Goal: Task Accomplishment & Management: Use online tool/utility

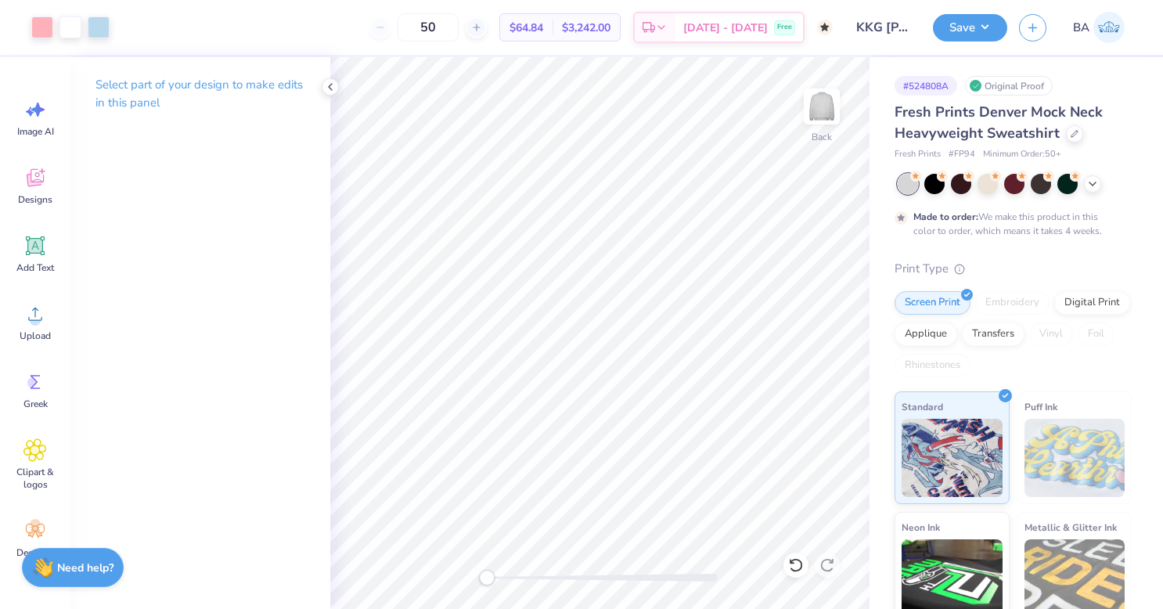
click at [36, 185] on icon at bounding box center [34, 180] width 15 height 13
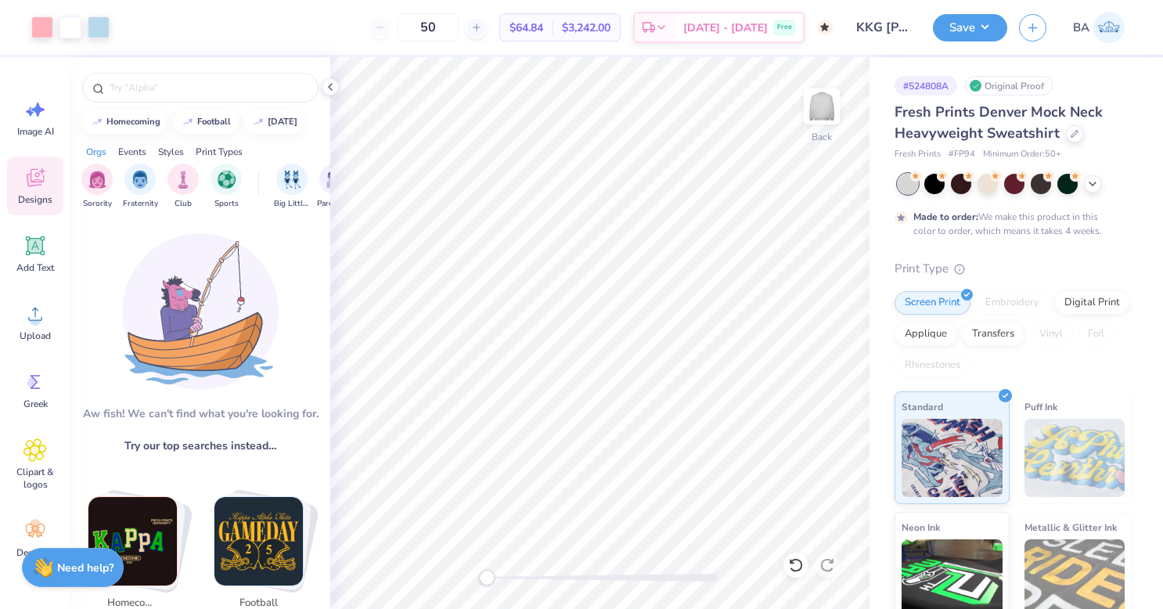
click at [34, 243] on icon at bounding box center [35, 245] width 19 height 19
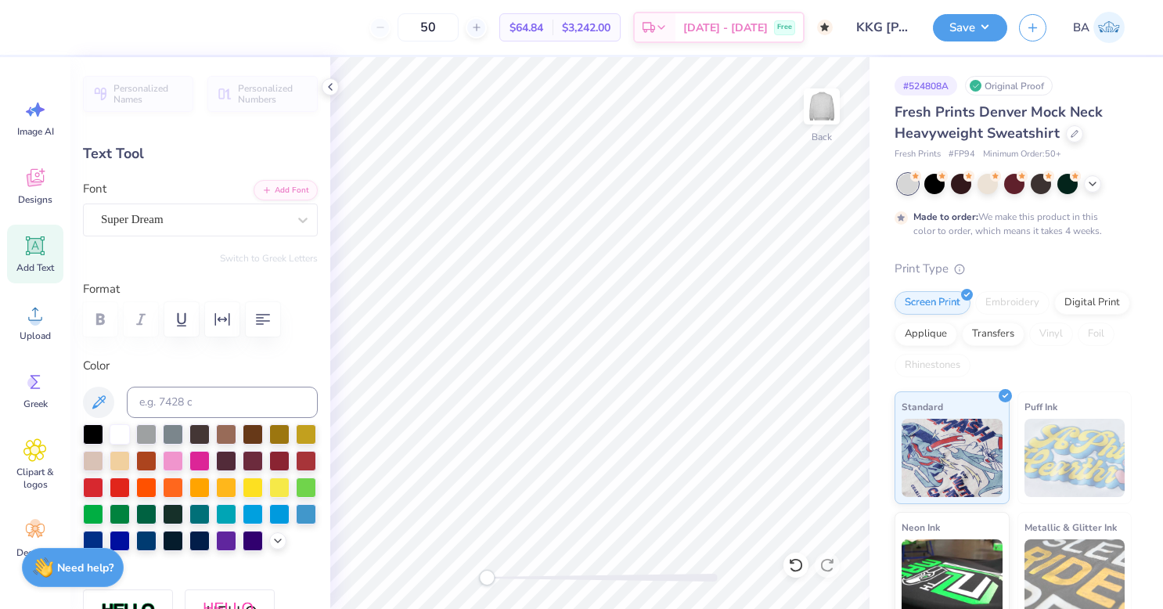
click at [178, 219] on div "Super Dream" at bounding box center [193, 219] width 189 height 24
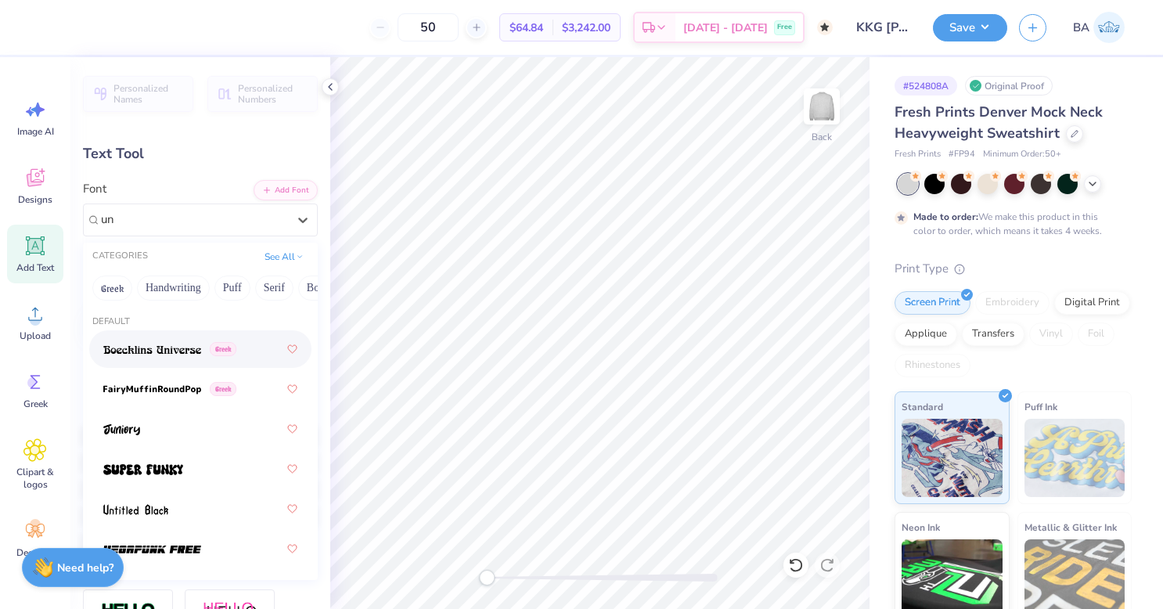
type input "u"
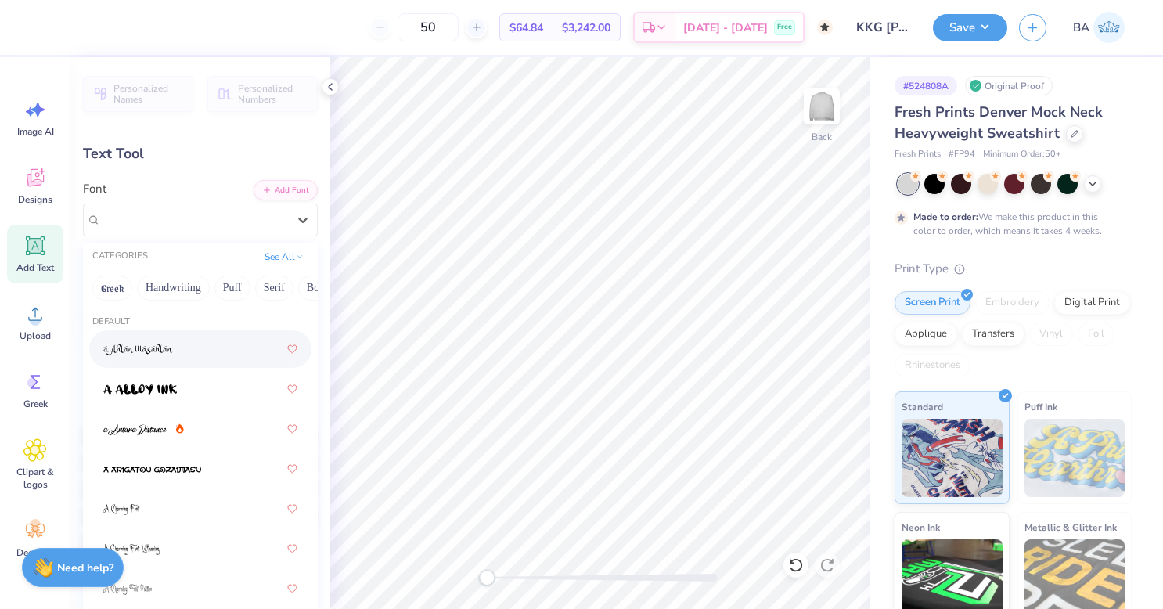
click at [110, 286] on button "Greek" at bounding box center [112, 287] width 40 height 25
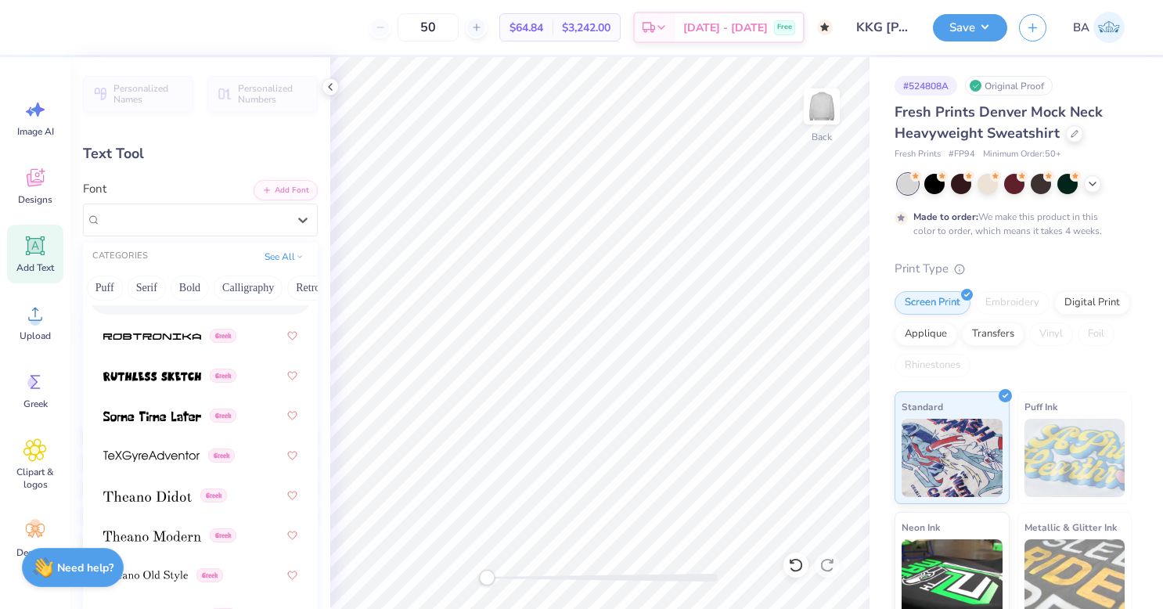
scroll to position [0, 128]
click at [188, 283] on button "Bold" at bounding box center [189, 287] width 38 height 25
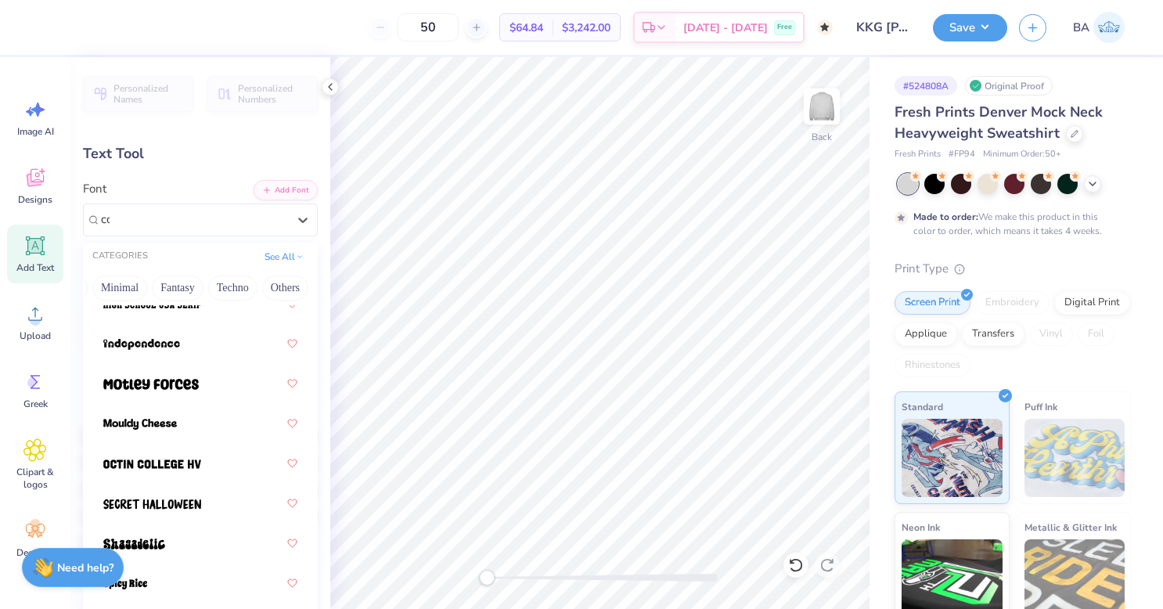
scroll to position [0, 0]
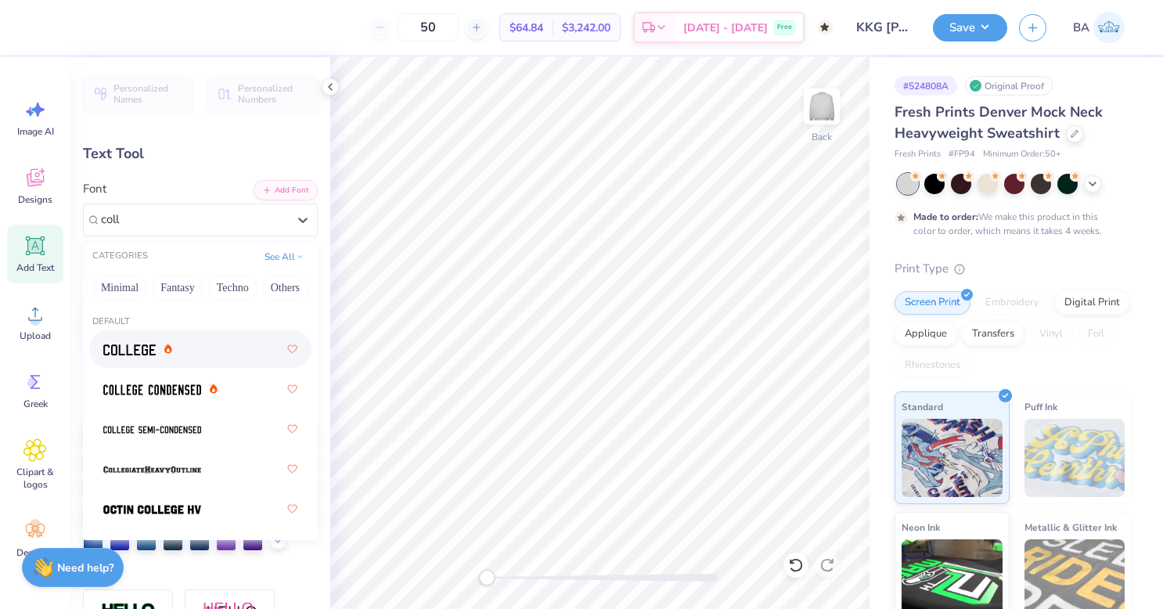
click at [202, 351] on div at bounding box center [200, 349] width 194 height 28
type input "coll"
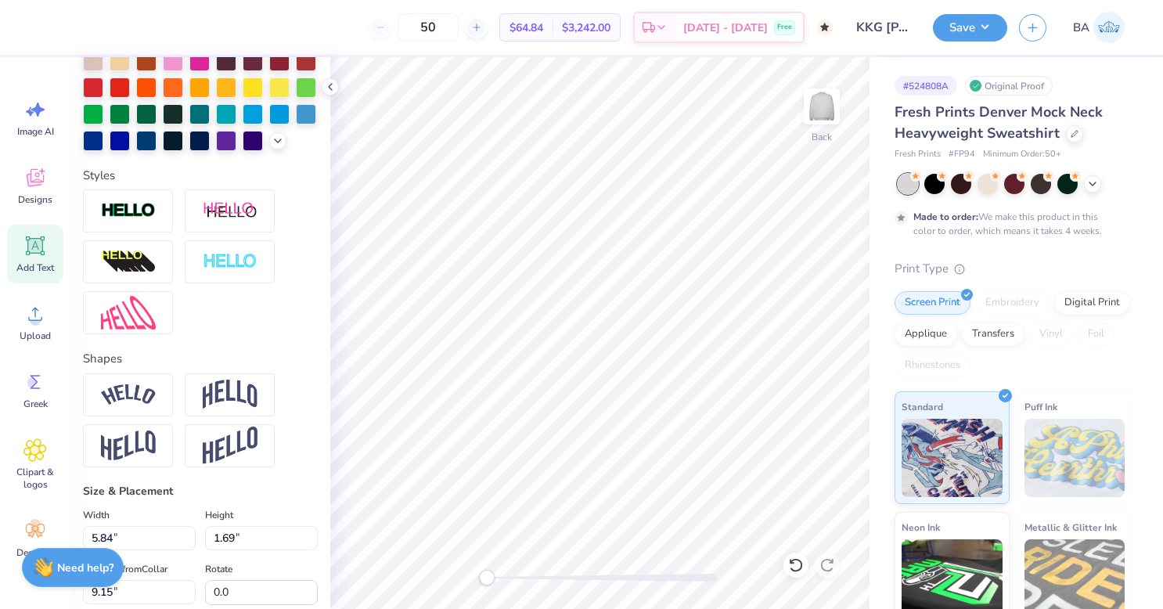
scroll to position [401, 0]
type textarea "Kappa"
click at [227, 408] on img at bounding box center [230, 394] width 55 height 30
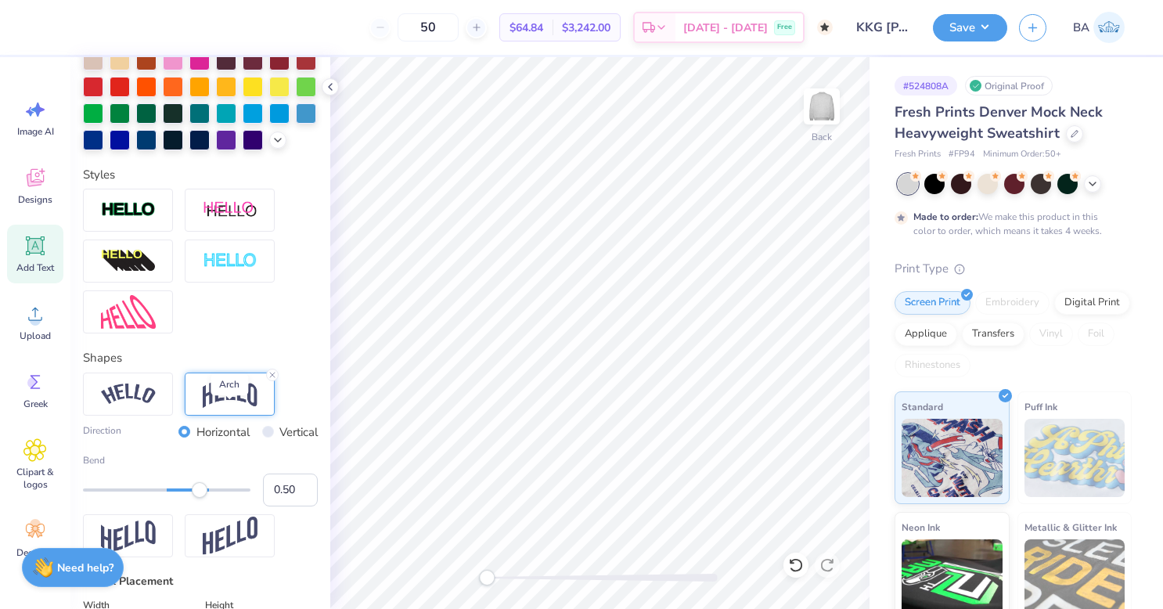
scroll to position [13, 3]
type input "0.31"
drag, startPoint x: 200, startPoint y: 521, endPoint x: 185, endPoint y: 523, distance: 15.7
click at [185, 498] on div "Accessibility label" at bounding box center [185, 490] width 16 height 16
type input "0.69"
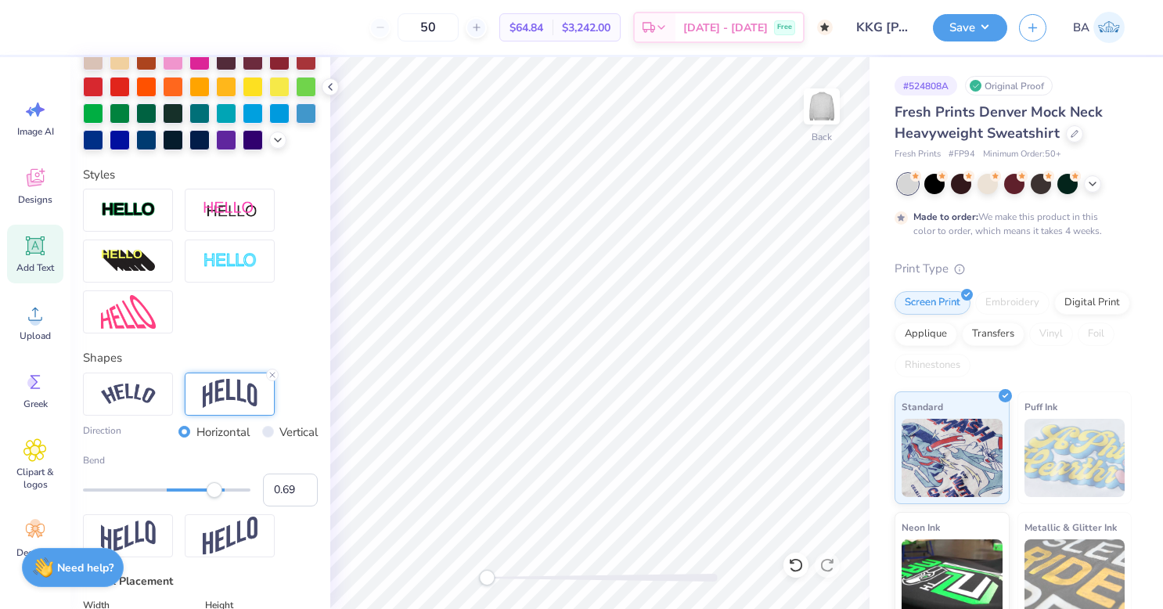
drag, startPoint x: 185, startPoint y: 523, endPoint x: 214, endPoint y: 524, distance: 29.7
click at [214, 506] on div "Bend 0.69" at bounding box center [200, 479] width 235 height 53
drag, startPoint x: 214, startPoint y: 524, endPoint x: 236, endPoint y: 527, distance: 22.3
click at [236, 506] on div "Bend 0.69" at bounding box center [200, 479] width 235 height 53
type input "6.23"
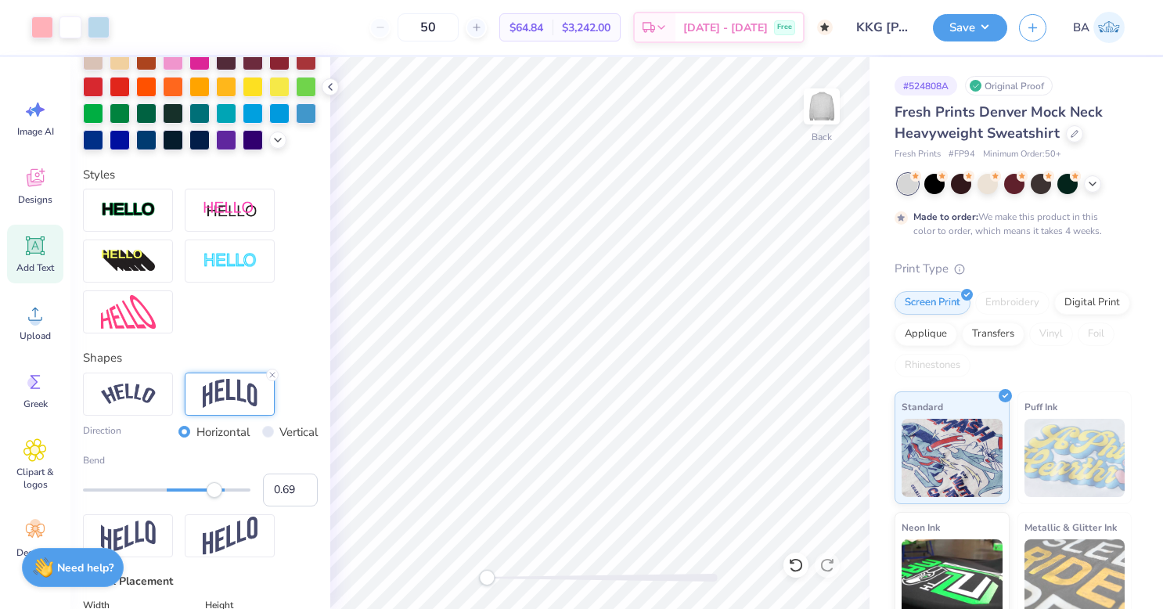
type input "3.52"
type input "8.24"
type input "0.40"
drag, startPoint x: 213, startPoint y: 519, endPoint x: 192, endPoint y: 520, distance: 21.1
click at [192, 498] on div "Accessibility label" at bounding box center [192, 490] width 16 height 16
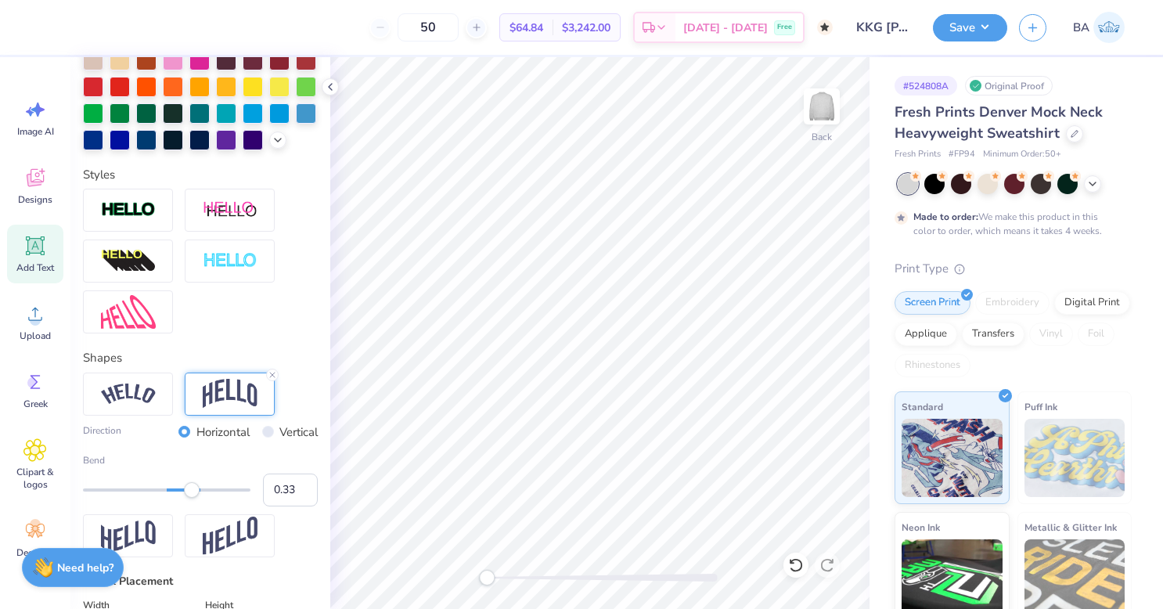
type input "0.32"
click at [185, 498] on div "Accessibility label" at bounding box center [186, 490] width 16 height 16
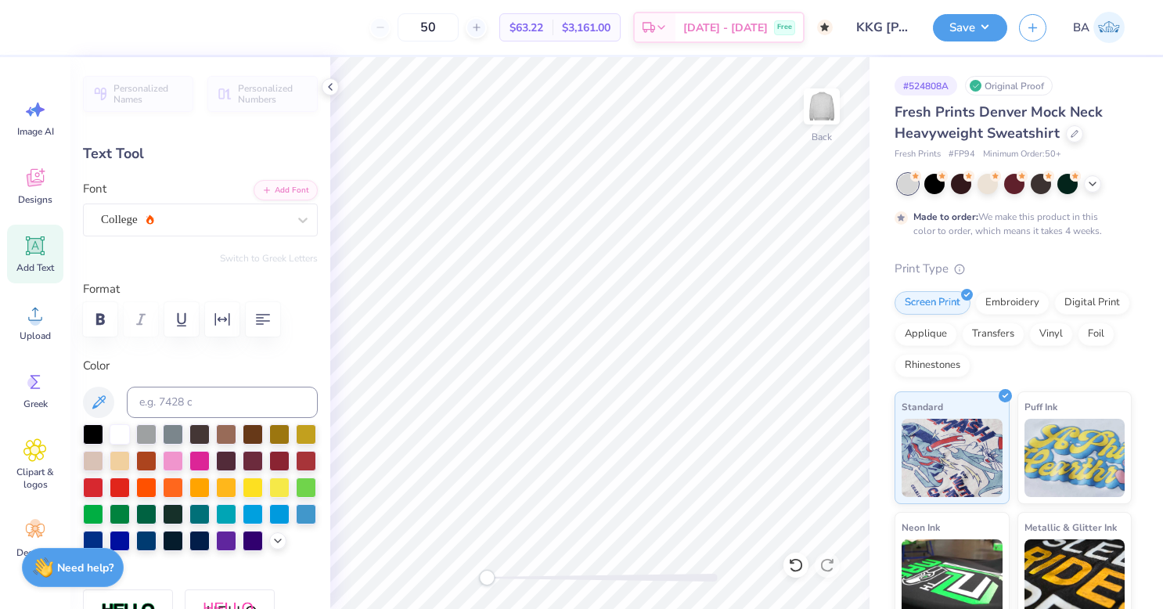
type input "9.92"
type input "3.91"
type input "7.32"
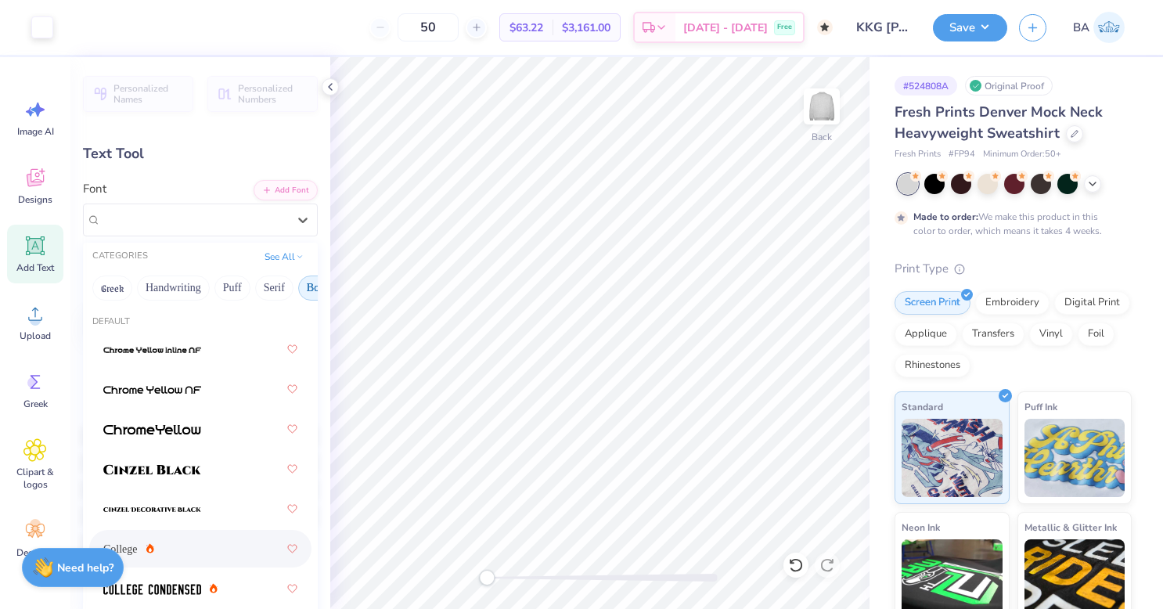
click at [192, 221] on div "College" at bounding box center [193, 219] width 189 height 24
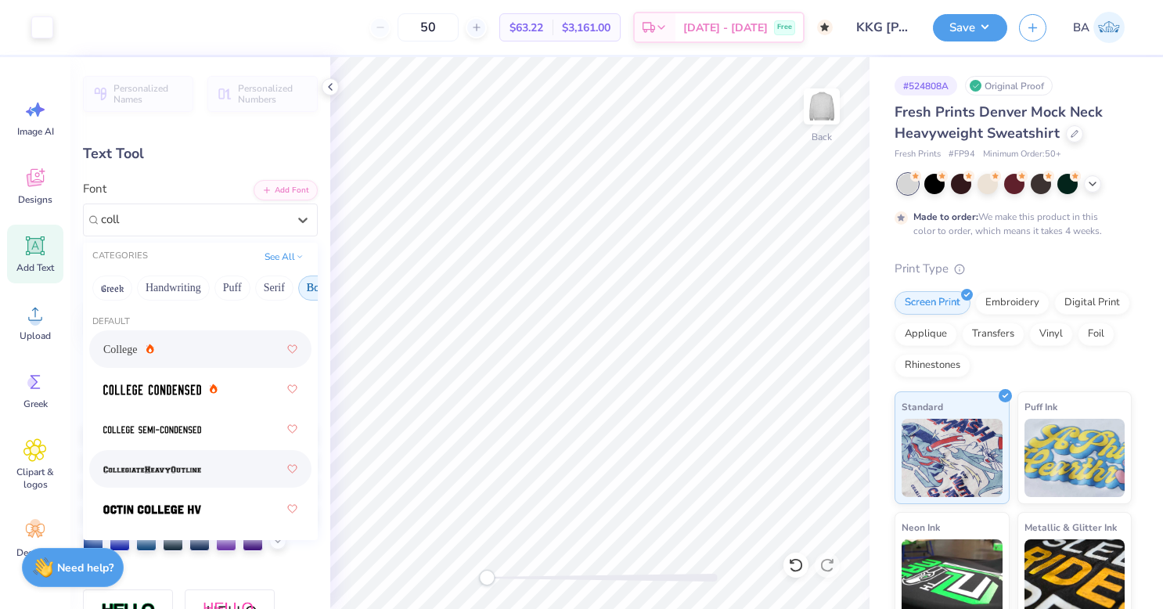
click at [212, 468] on div at bounding box center [200, 469] width 194 height 28
type input "coll"
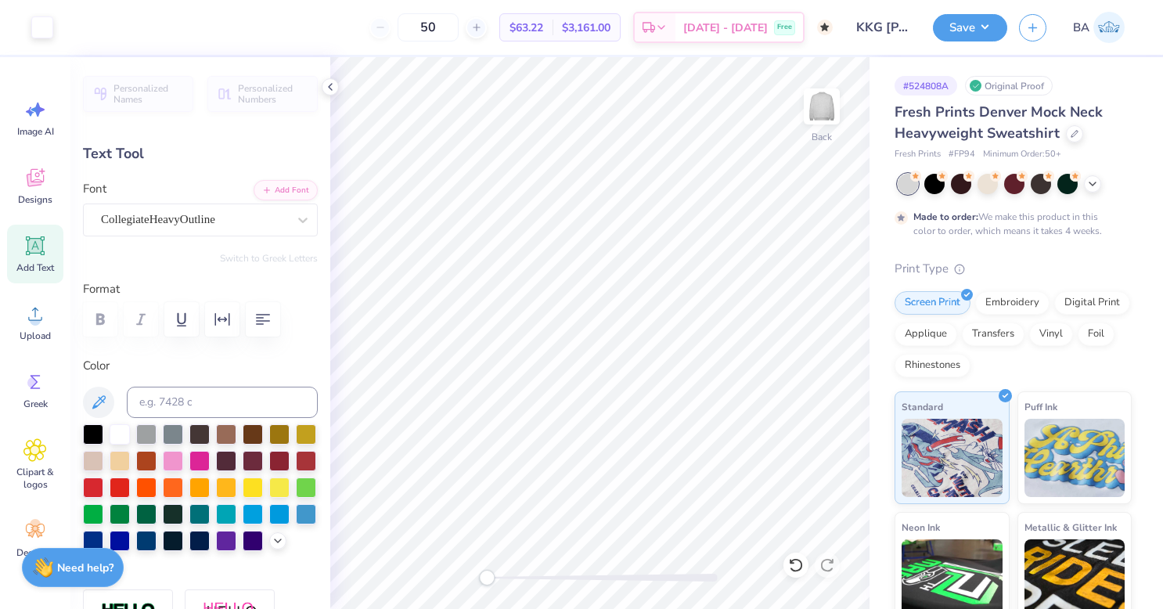
type input "10.68"
type input "3.89"
type input "2.39"
type textarea "KAPPA"
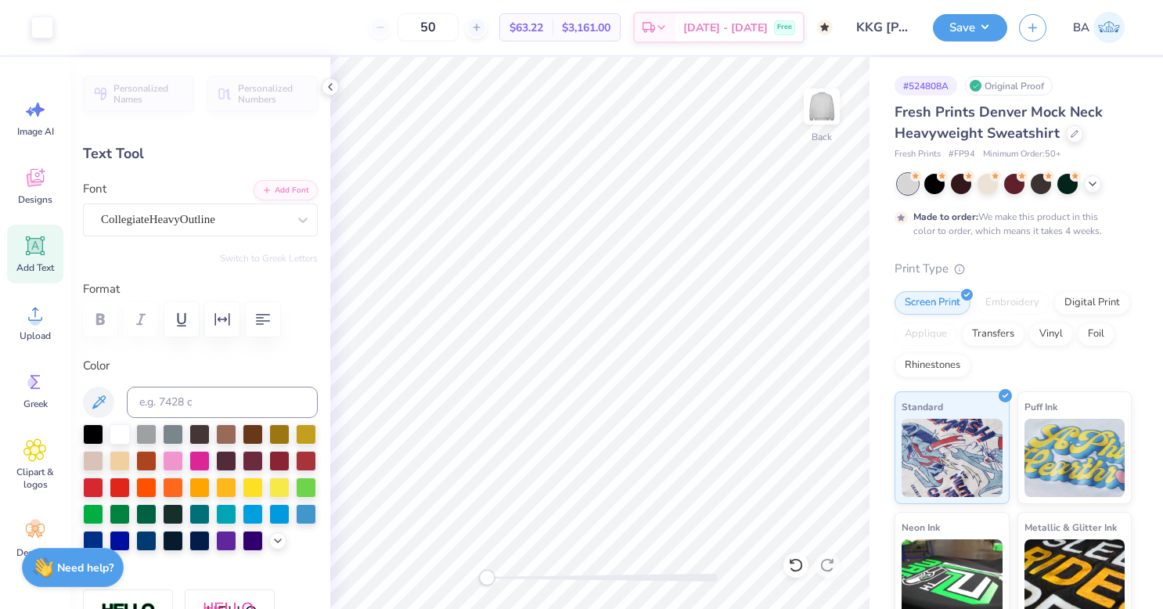
click at [214, 219] on div "CollegiateHeavyOutline" at bounding box center [193, 219] width 189 height 24
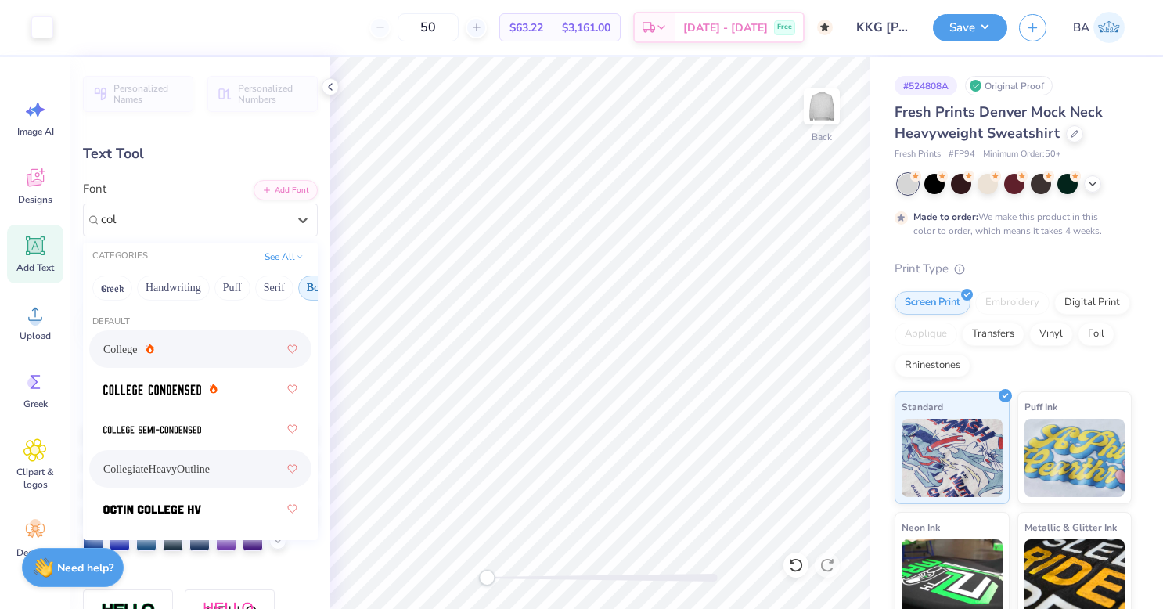
click at [142, 346] on div "College" at bounding box center [128, 349] width 51 height 16
type input "col"
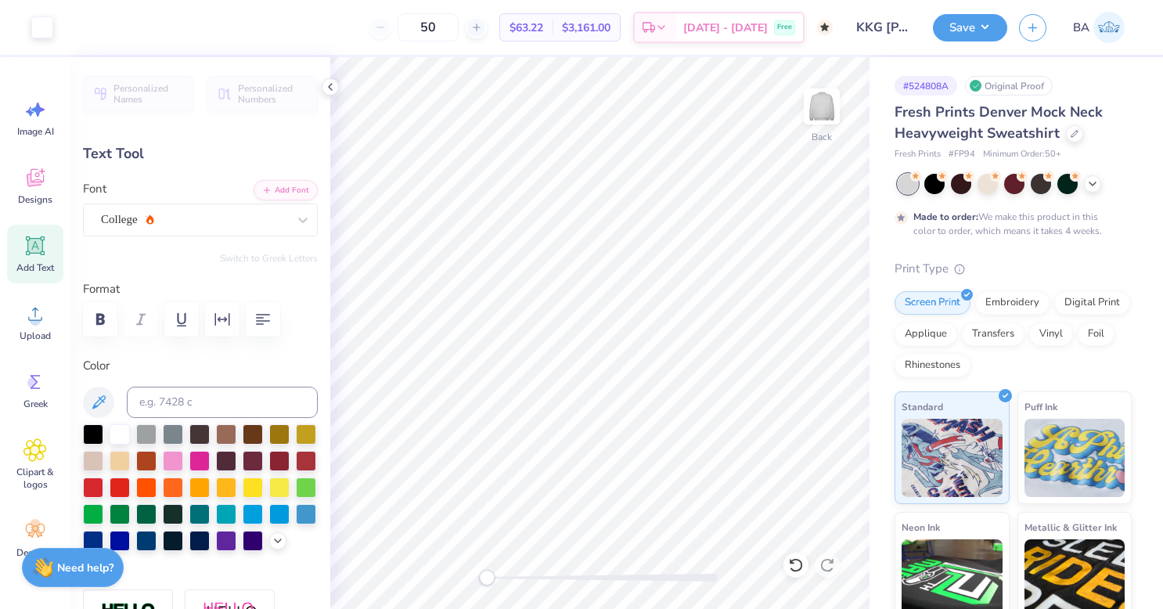
click at [162, 211] on div "College" at bounding box center [193, 219] width 189 height 24
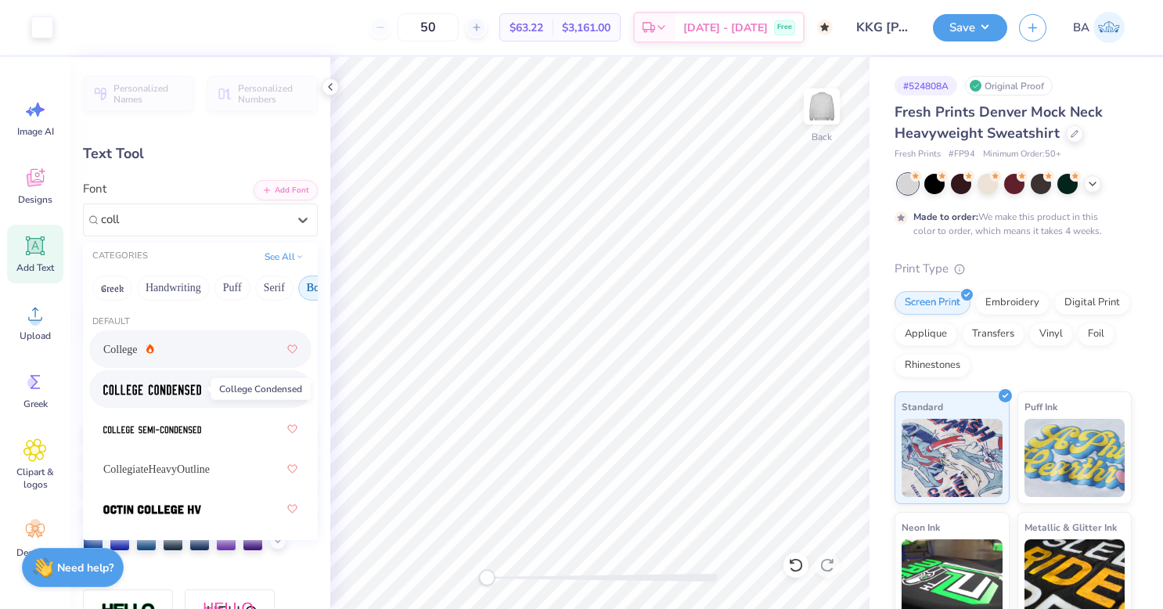
click at [199, 389] on img at bounding box center [152, 389] width 98 height 11
type input "coll"
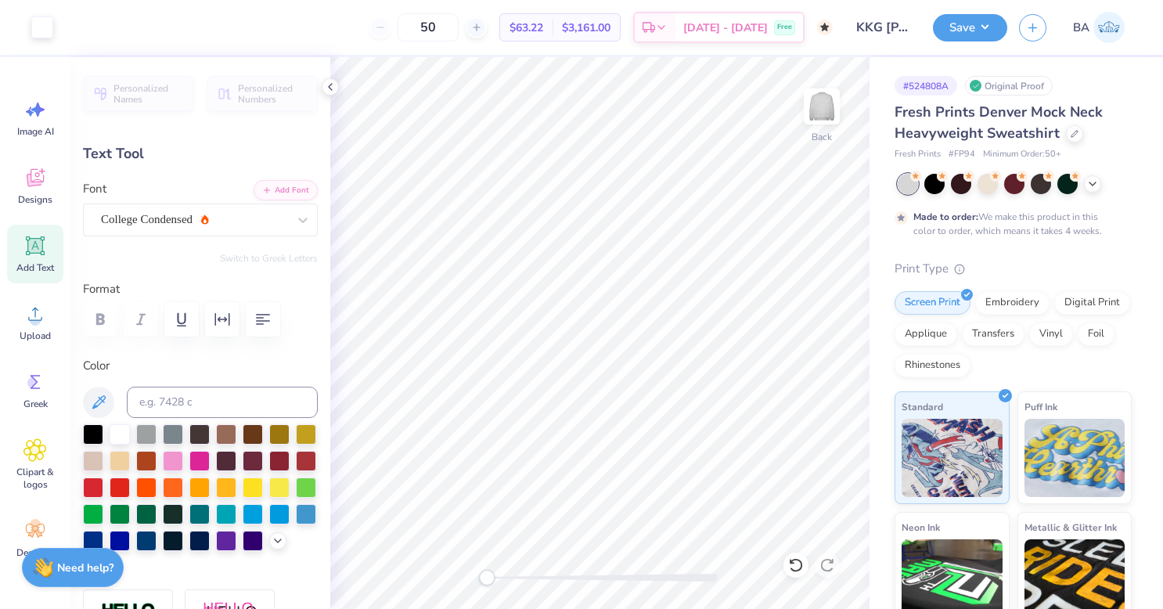
type input "8.80"
type input "3.76"
type input "2.45"
click at [218, 314] on icon "button" at bounding box center [222, 319] width 19 height 19
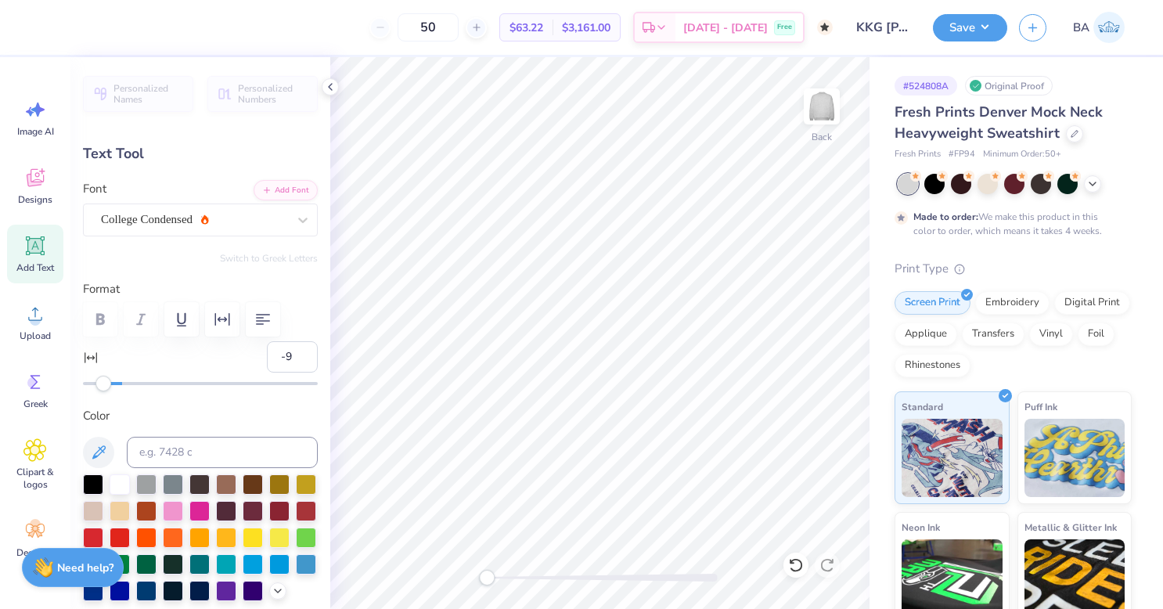
type input "-10"
drag, startPoint x: 112, startPoint y: 389, endPoint x: 101, endPoint y: 388, distance: 11.0
click at [101, 388] on div at bounding box center [200, 384] width 235 height 16
type input "-7"
click at [106, 389] on div at bounding box center [200, 384] width 235 height 16
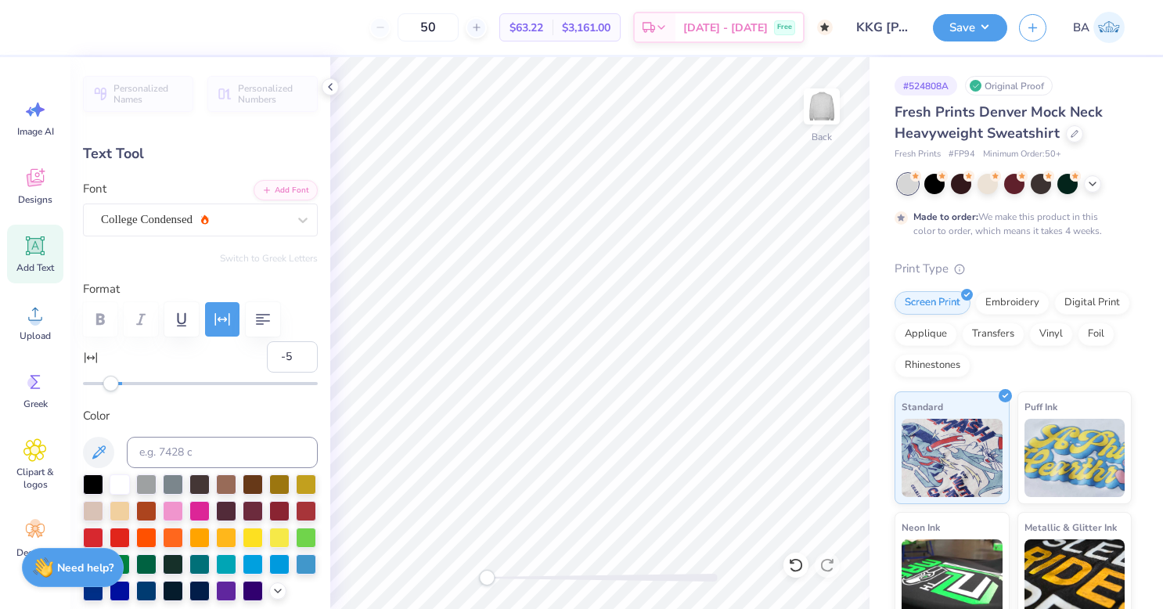
type input "-4"
click at [113, 390] on div "Personalized Names Personalized Numbers Text Tool Add Font Font College Condens…" at bounding box center [200, 333] width 260 height 552
click at [218, 410] on label "Color" at bounding box center [200, 416] width 235 height 18
type input "8.18"
type input "3.68"
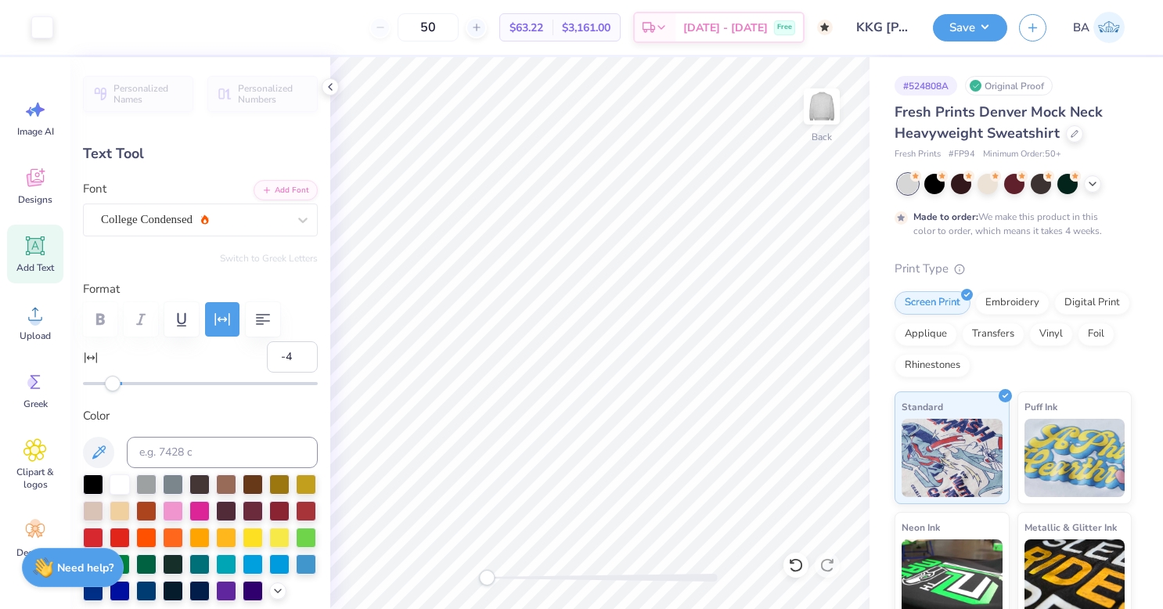
type input "2.49"
type input "10.63"
type input "4.79"
type input "1.39"
click at [232, 218] on div "College Condensed" at bounding box center [193, 219] width 189 height 24
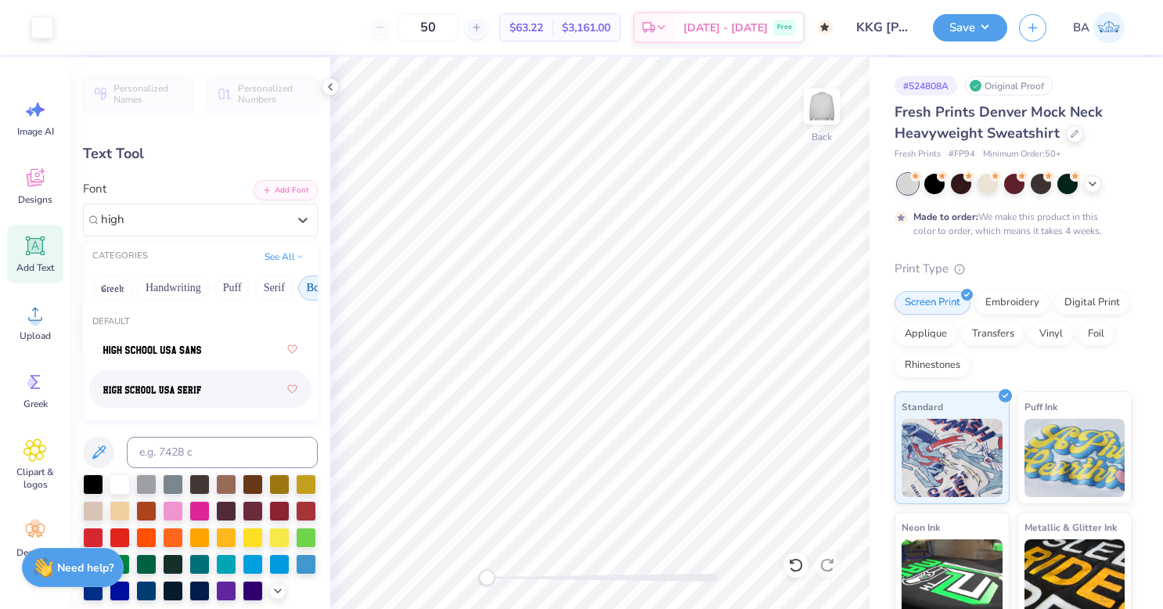
click at [208, 388] on div at bounding box center [200, 389] width 194 height 28
type input "high"
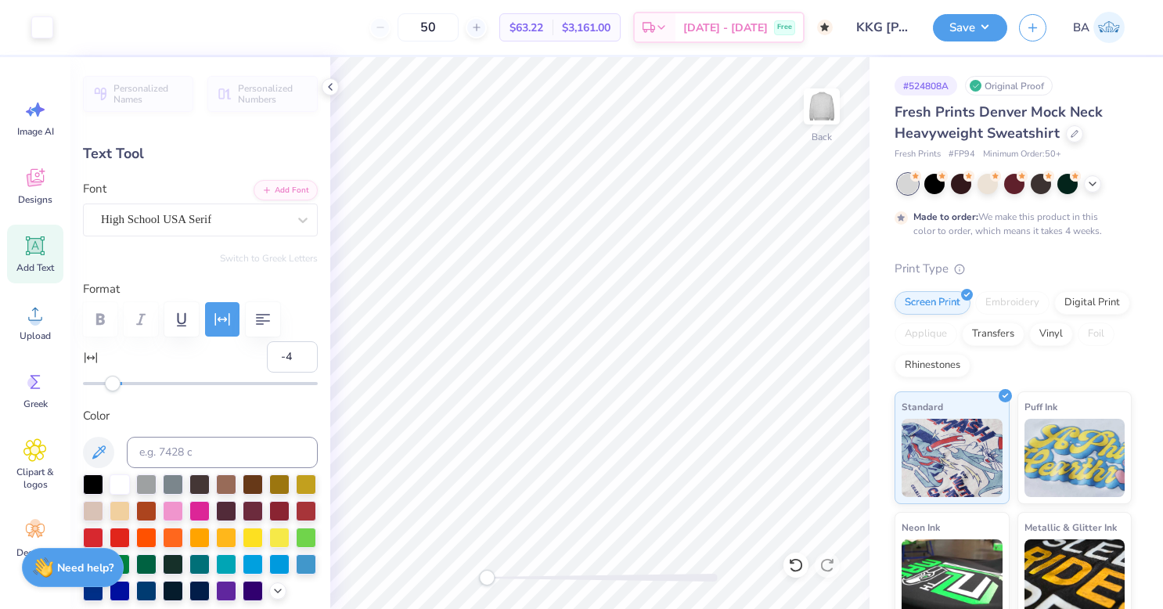
type input "13.82"
type input "5.72"
type input "1.36"
type input "10.69"
type input "4.42"
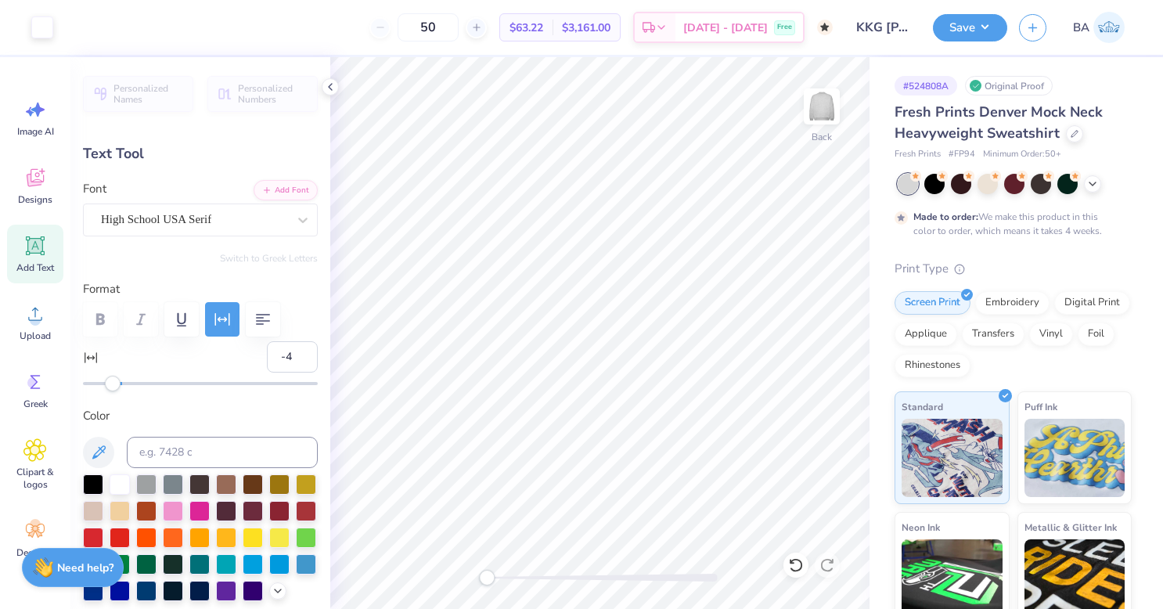
click at [966, 28] on button "Save" at bounding box center [970, 27] width 74 height 27
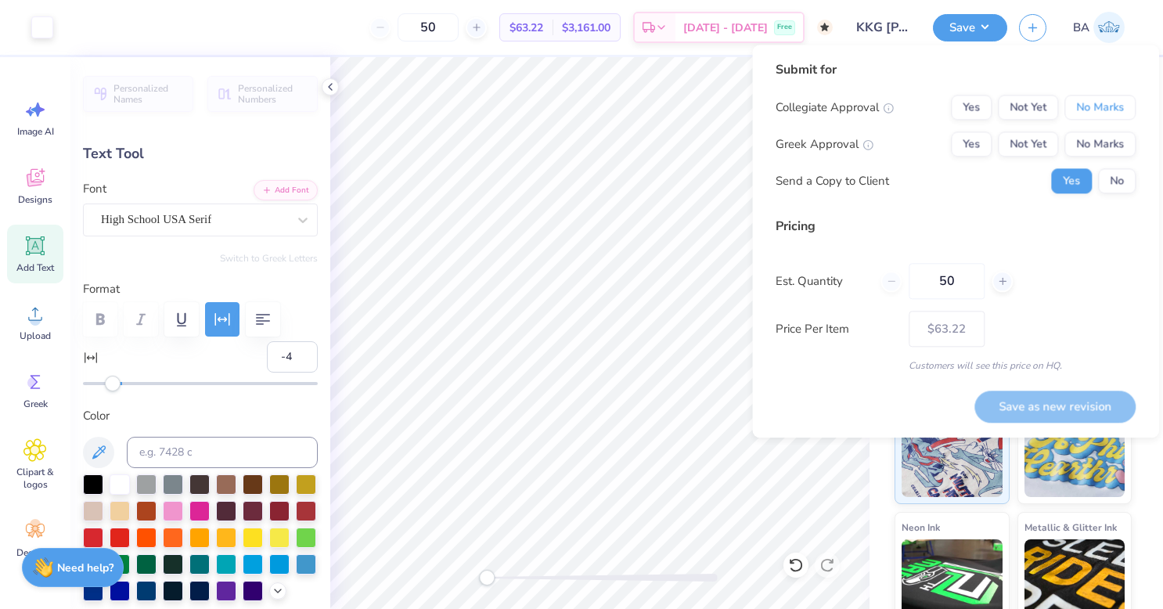
click at [1103, 105] on button "No Marks" at bounding box center [1099, 107] width 71 height 25
click at [973, 145] on button "Yes" at bounding box center [971, 143] width 41 height 25
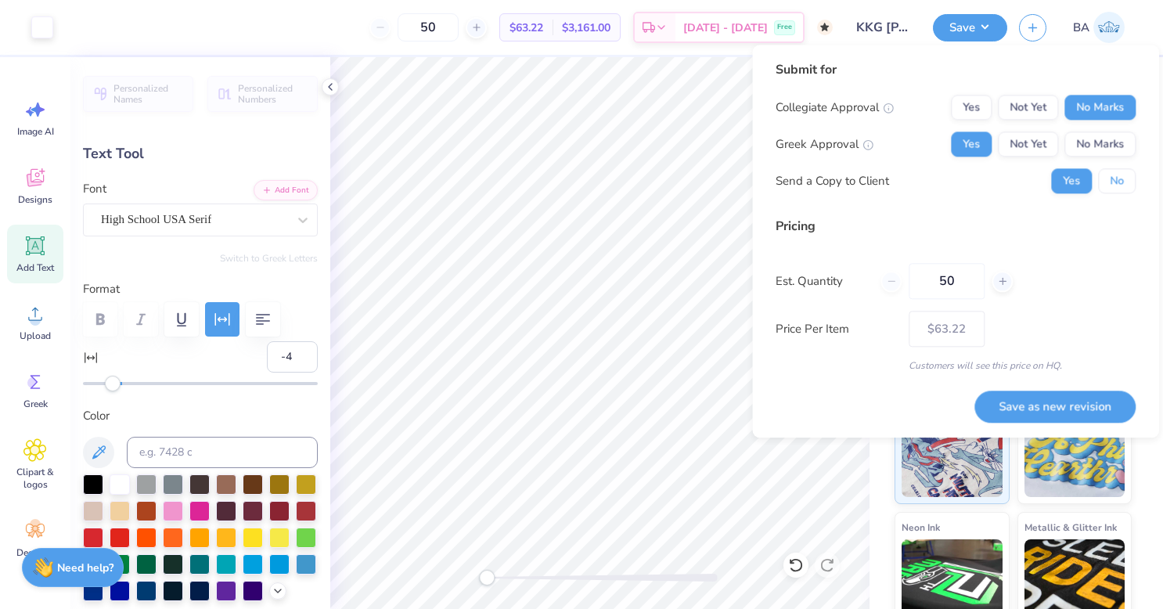
click at [1121, 181] on button "No" at bounding box center [1117, 180] width 38 height 25
click at [1071, 396] on button "Save as new revision" at bounding box center [1054, 406] width 161 height 32
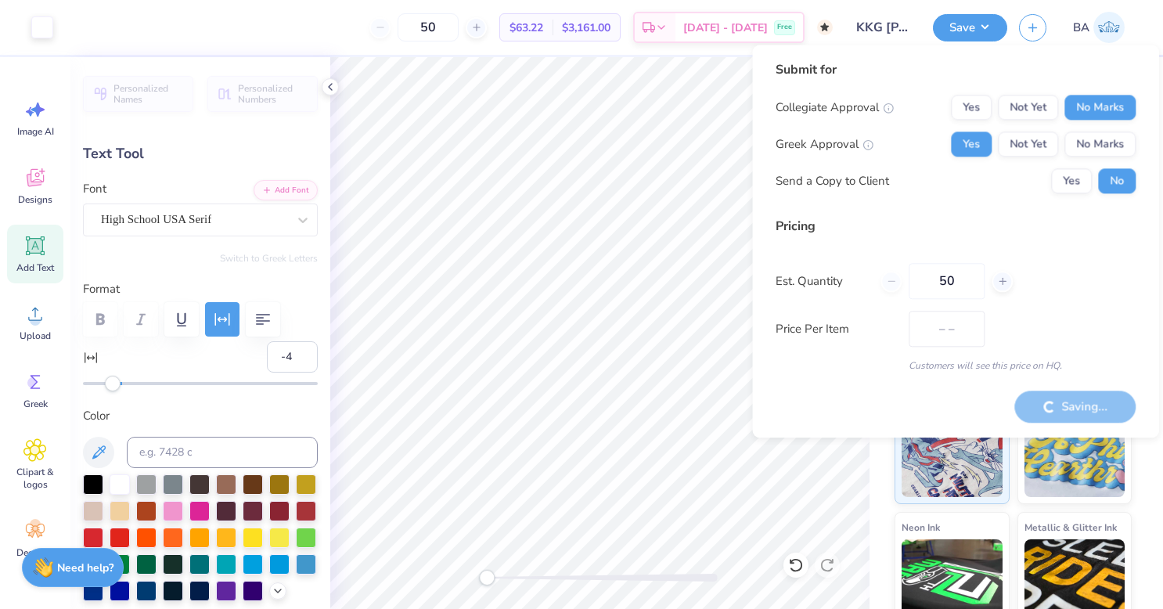
type input "$63.22"
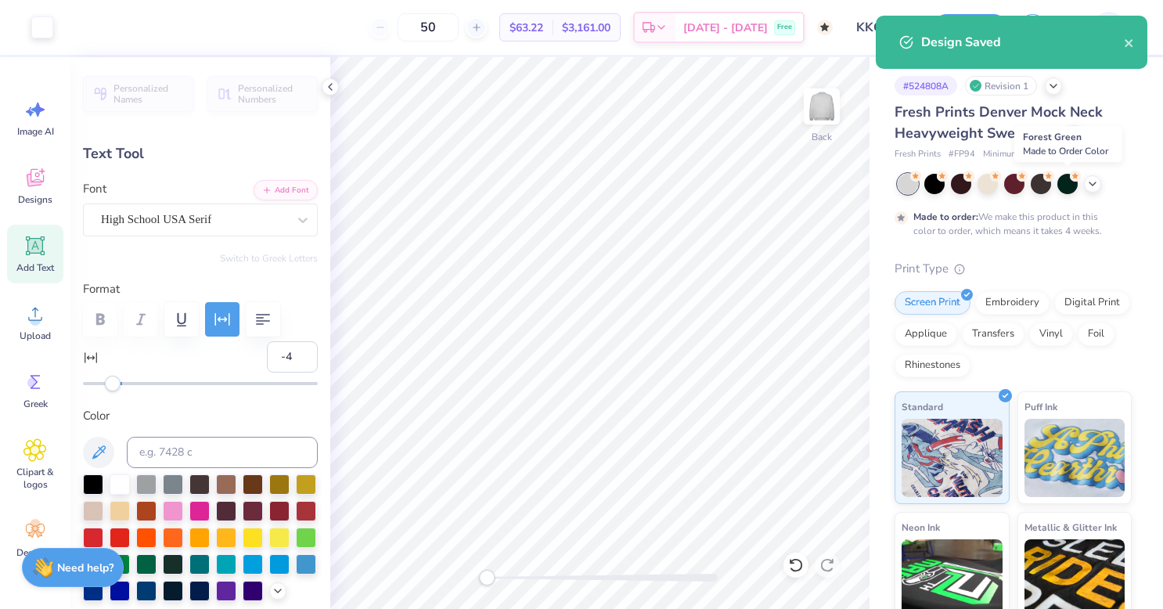
click at [1063, 179] on div at bounding box center [1067, 184] width 20 height 20
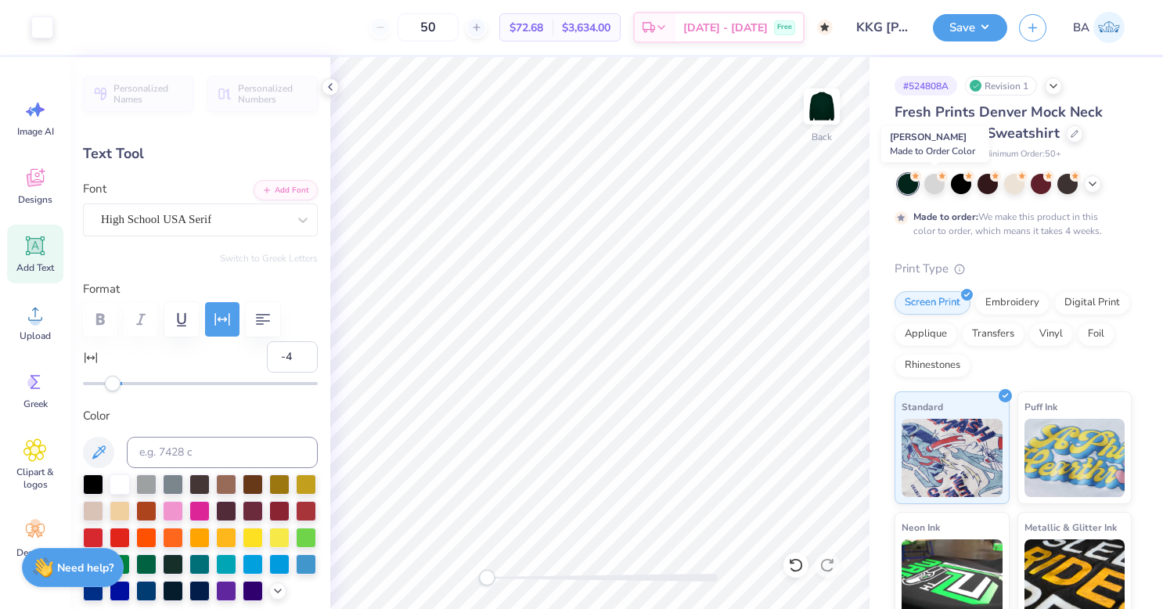
click at [937, 178] on icon at bounding box center [942, 176] width 11 height 11
click at [1092, 186] on icon at bounding box center [1092, 184] width 13 height 13
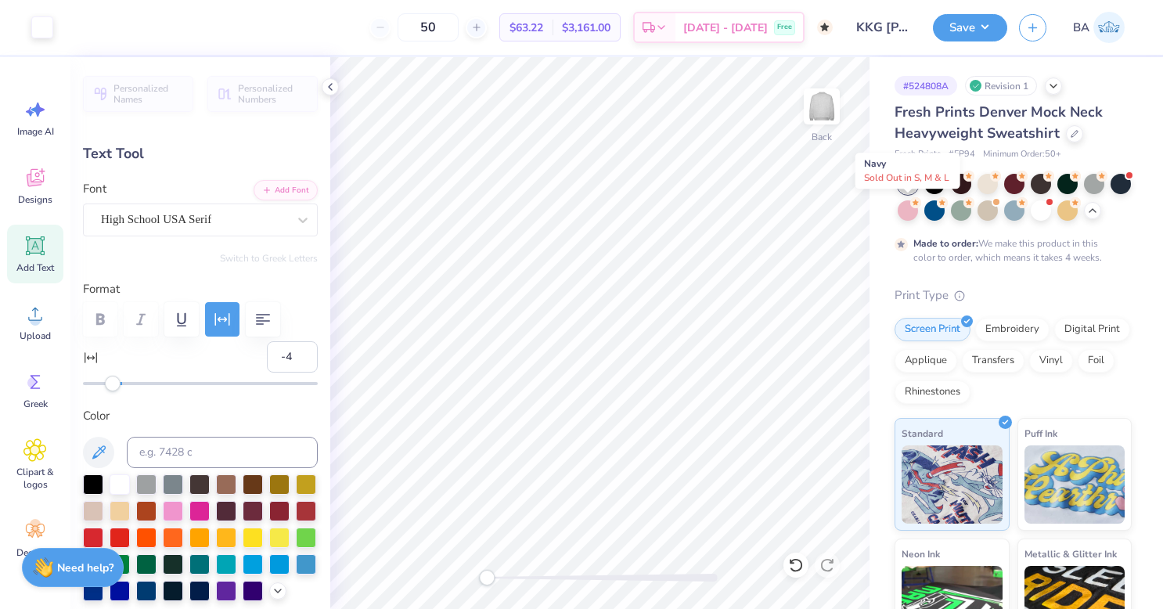
click at [1110, 194] on div at bounding box center [1120, 184] width 20 height 20
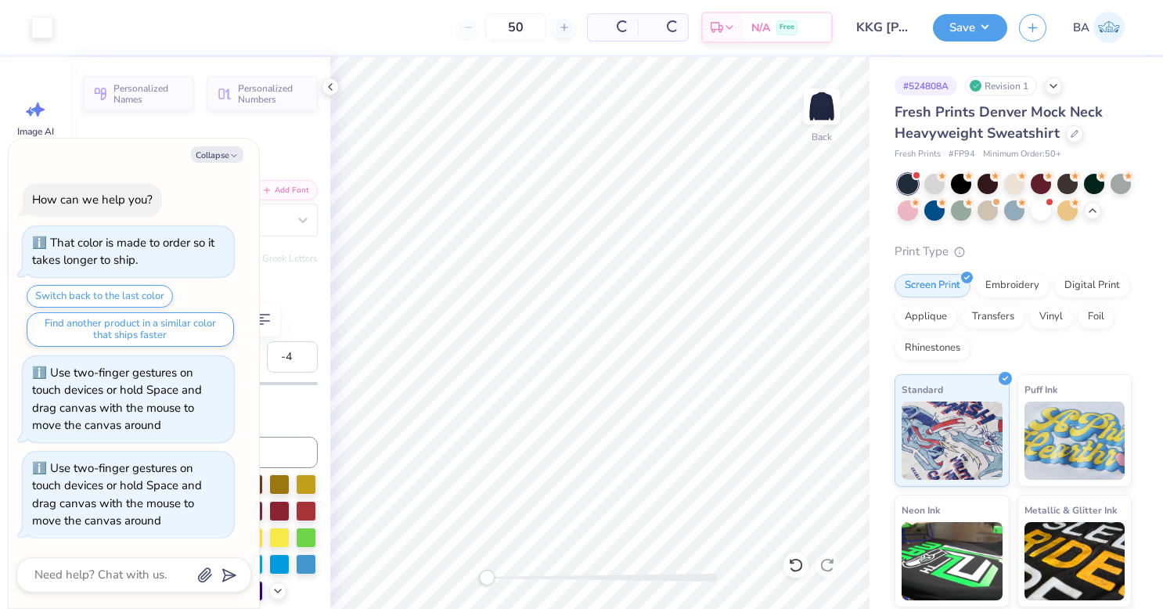
scroll to position [315, 0]
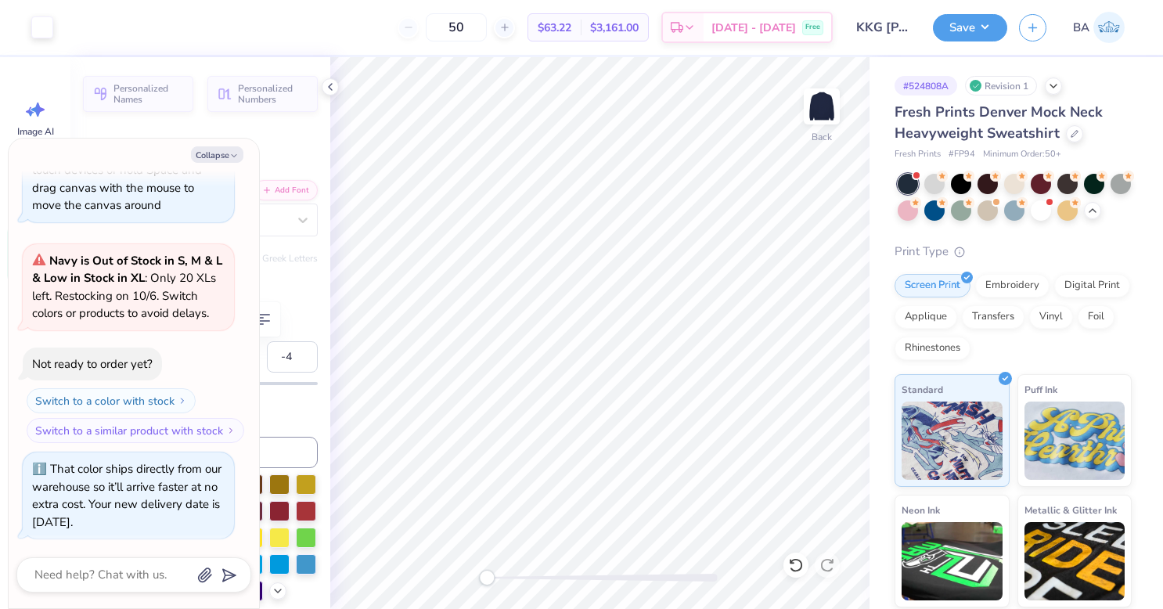
click at [961, 30] on button "Save" at bounding box center [970, 27] width 74 height 27
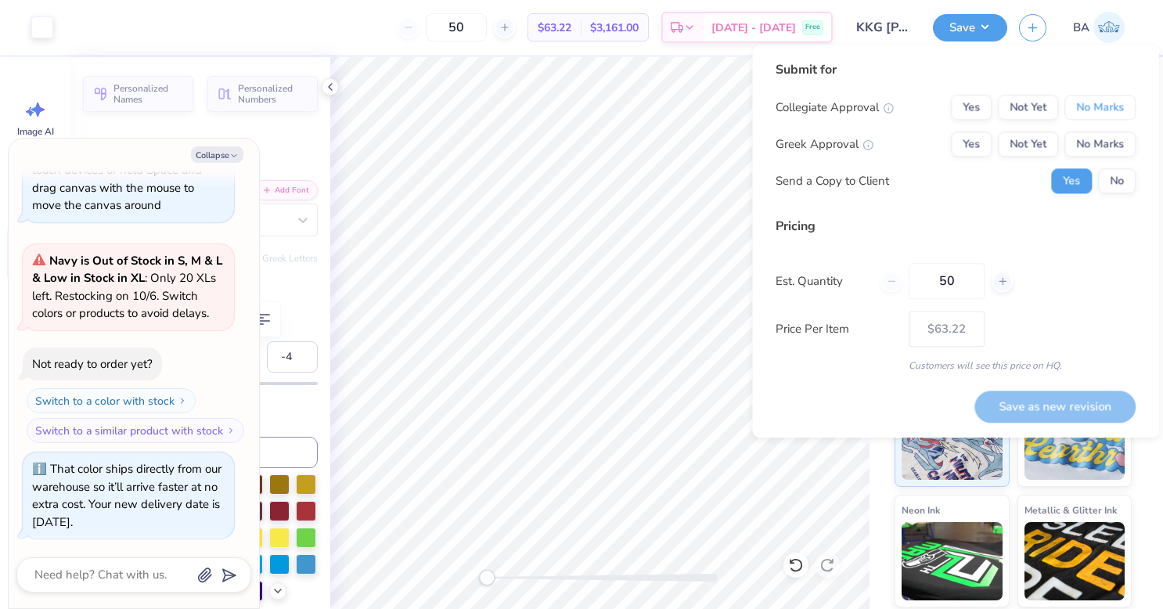
click at [1095, 119] on button "No Marks" at bounding box center [1099, 107] width 71 height 25
click at [978, 141] on button "Yes" at bounding box center [971, 143] width 41 height 25
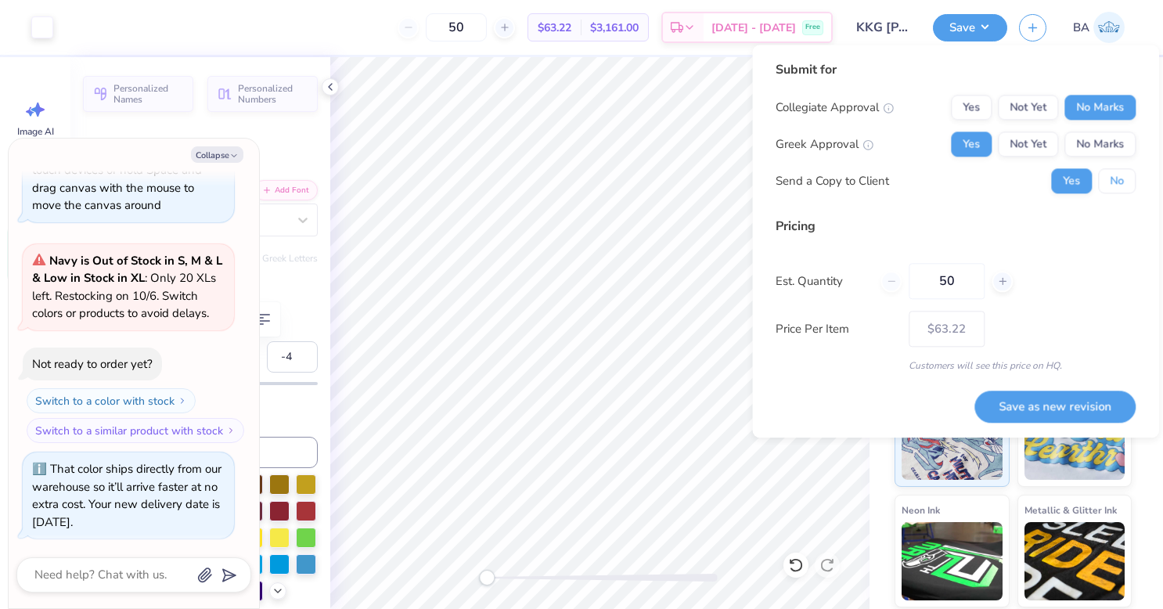
click at [1125, 182] on button "No" at bounding box center [1117, 180] width 38 height 25
click at [1060, 404] on button "Save as new revision" at bounding box center [1054, 406] width 161 height 32
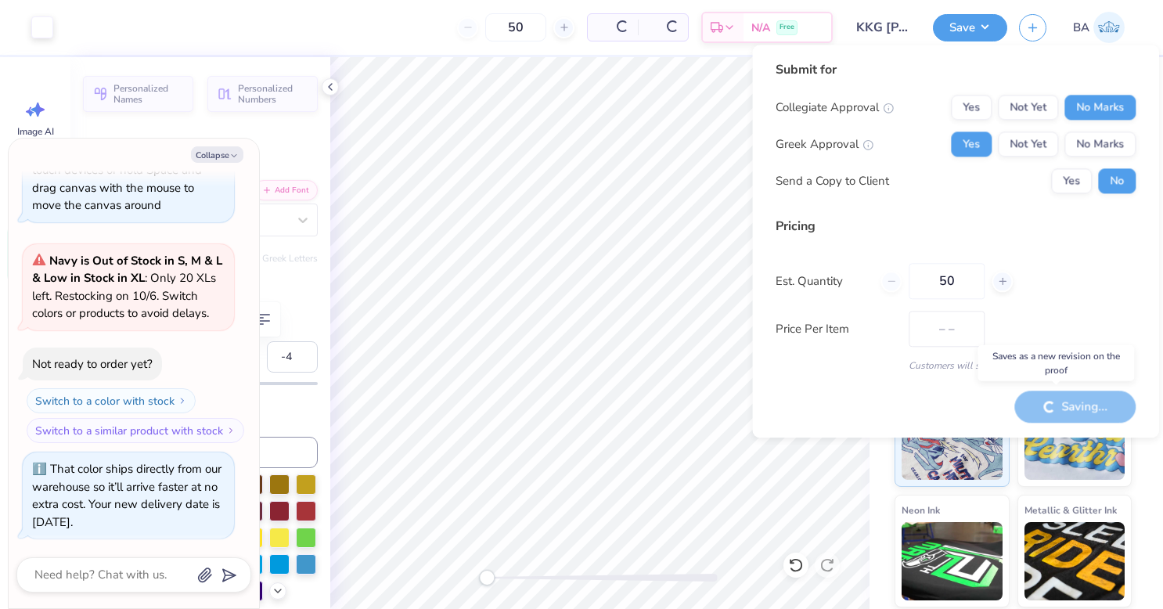
type textarea "x"
type input "– –"
type textarea "x"
type input "$63.22"
click at [1121, 461] on div "# 524808A Revision 1 Fresh Prints Denver Mock Neck Heavyweight Sweatshirt Fresh…" at bounding box center [1015, 392] width 293 height 671
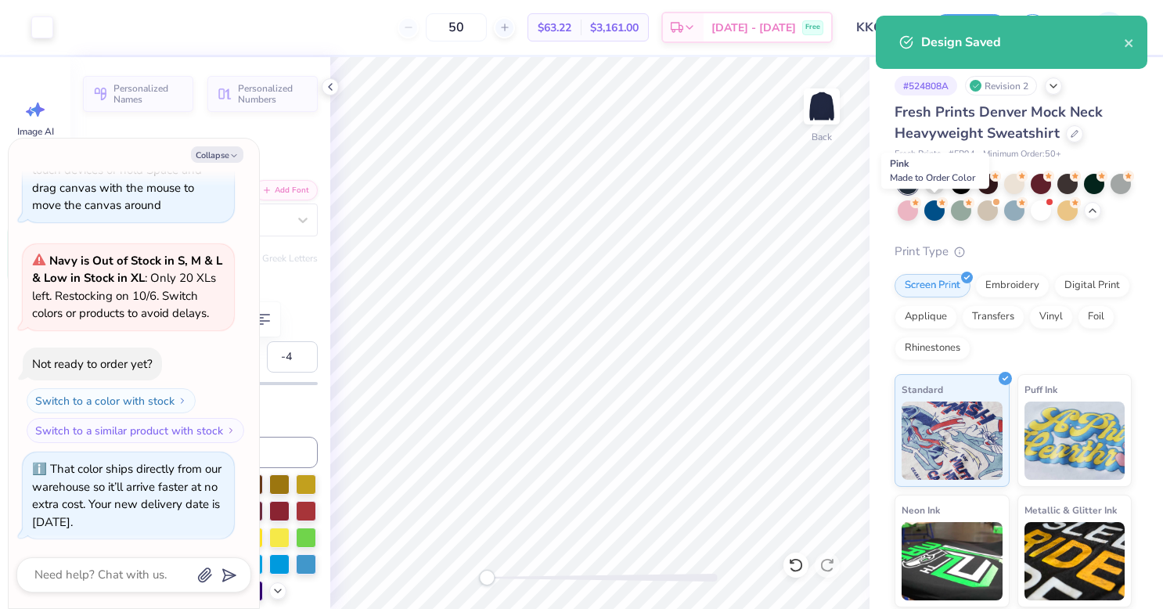
click at [918, 205] on div at bounding box center [908, 210] width 20 height 20
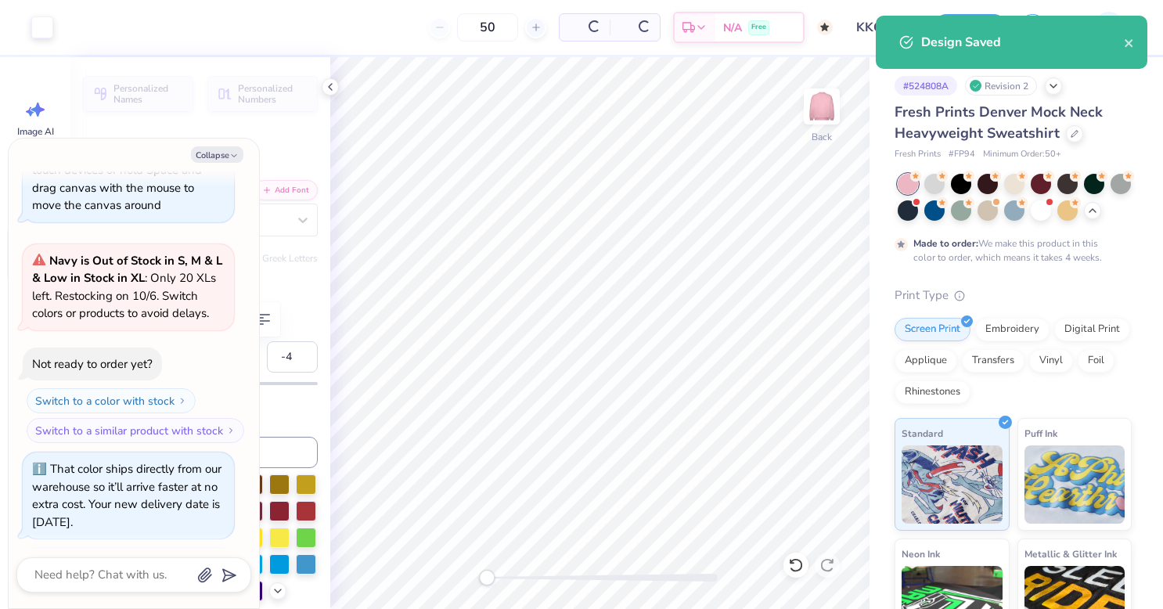
scroll to position [557, 0]
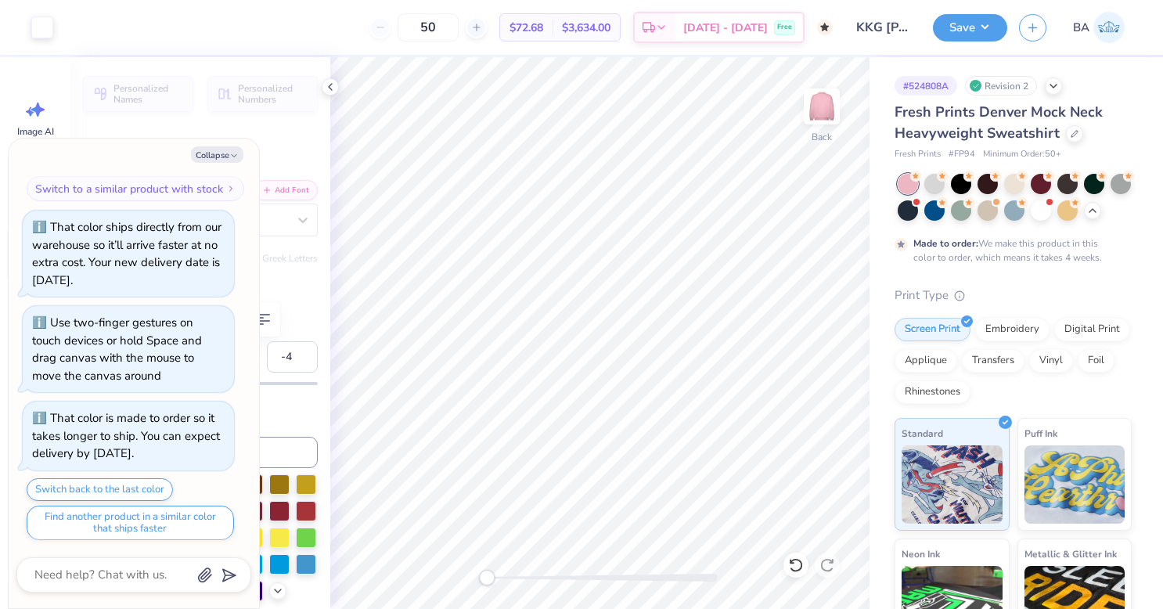
click at [961, 25] on button "Save" at bounding box center [970, 27] width 74 height 27
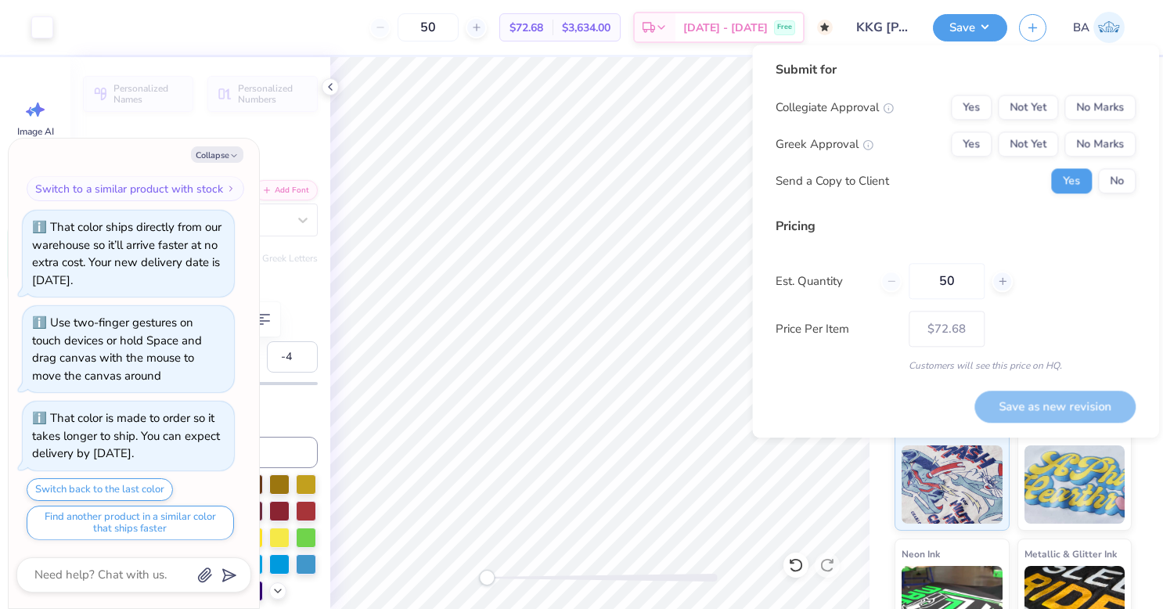
click at [1079, 127] on div "Collegiate Approval Yes Not Yet No Marks Greek Approval Yes Not Yet No Marks Se…" at bounding box center [956, 144] width 360 height 99
click at [1089, 116] on button "No Marks" at bounding box center [1099, 107] width 71 height 25
click at [979, 150] on button "Yes" at bounding box center [971, 143] width 41 height 25
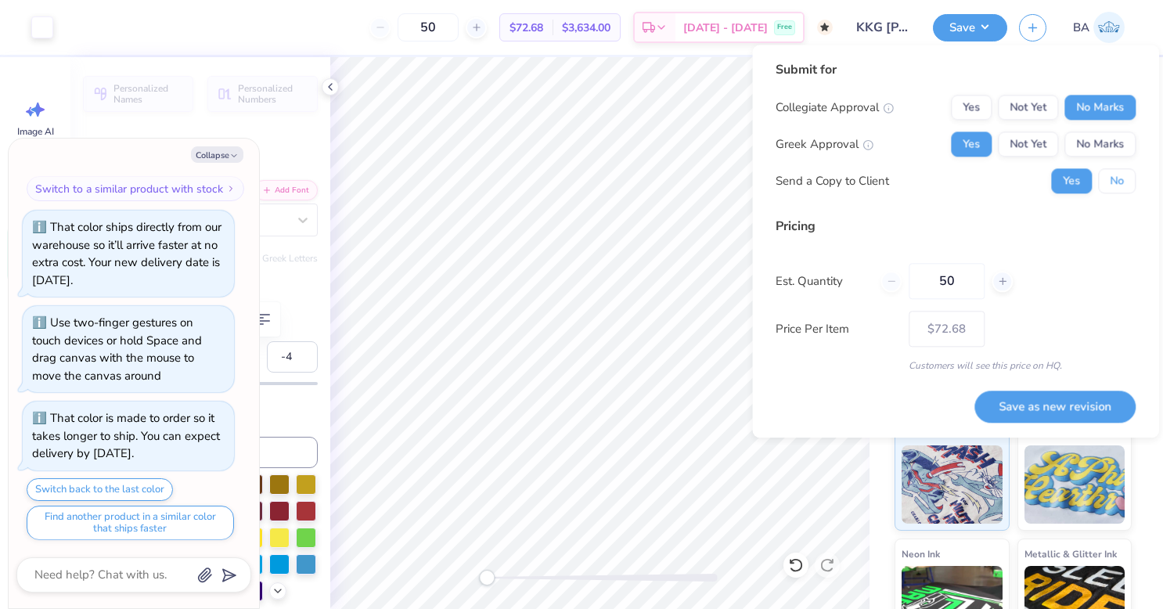
click at [1111, 185] on button "No" at bounding box center [1117, 180] width 38 height 25
click at [1083, 408] on button "Save as new revision" at bounding box center [1054, 406] width 161 height 32
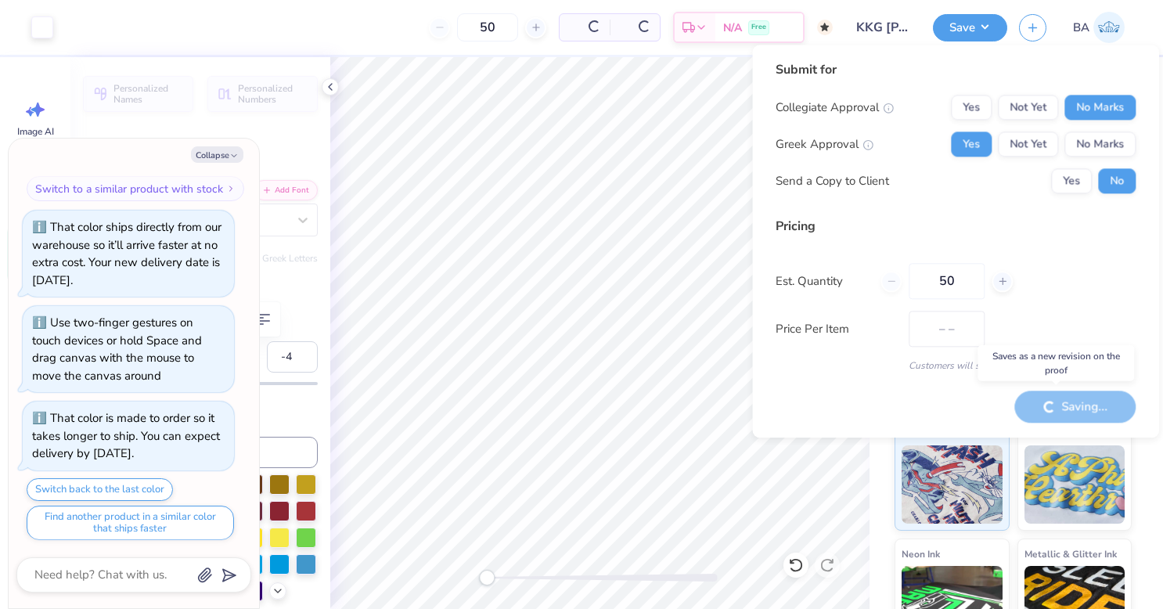
type textarea "x"
type input "– –"
type textarea "x"
type input "$72.68"
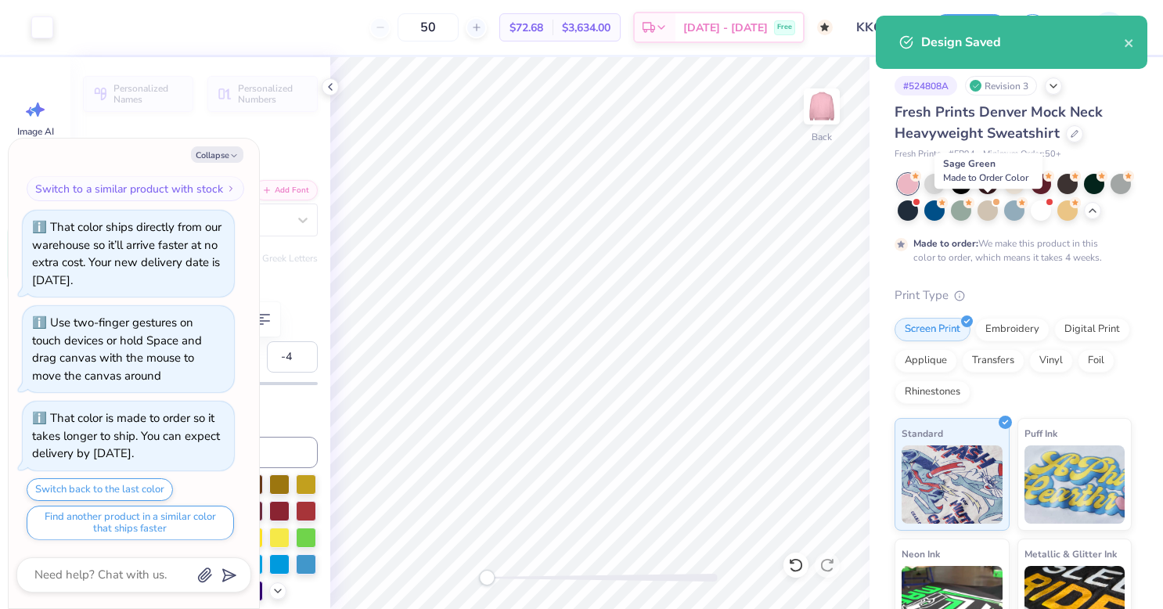
click at [971, 210] on div at bounding box center [961, 210] width 20 height 20
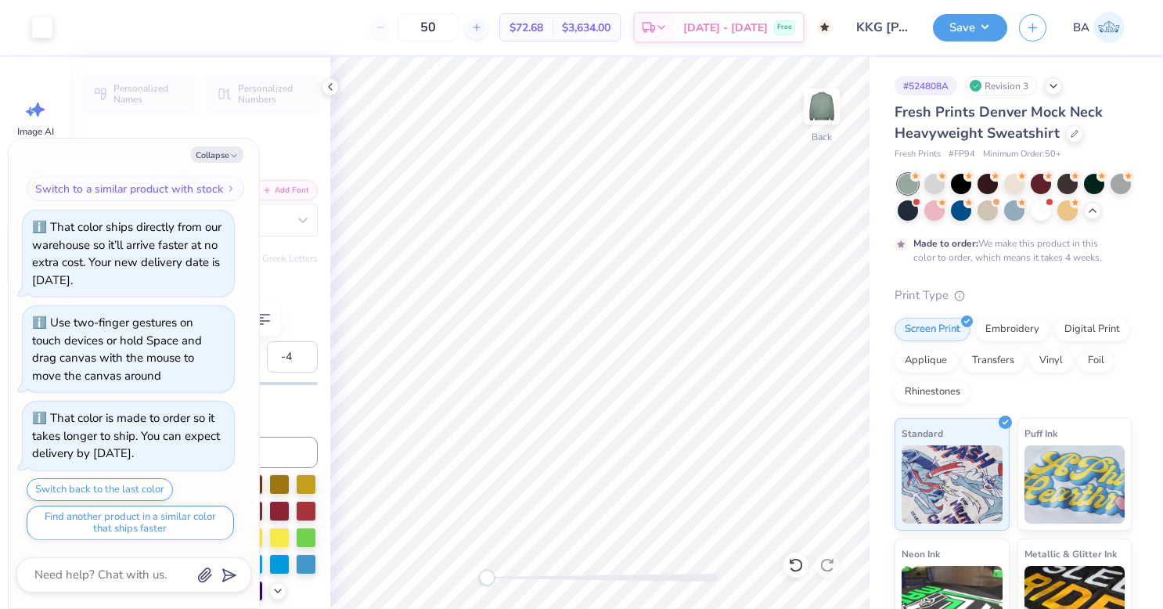
click at [970, 23] on button "Save" at bounding box center [970, 27] width 74 height 27
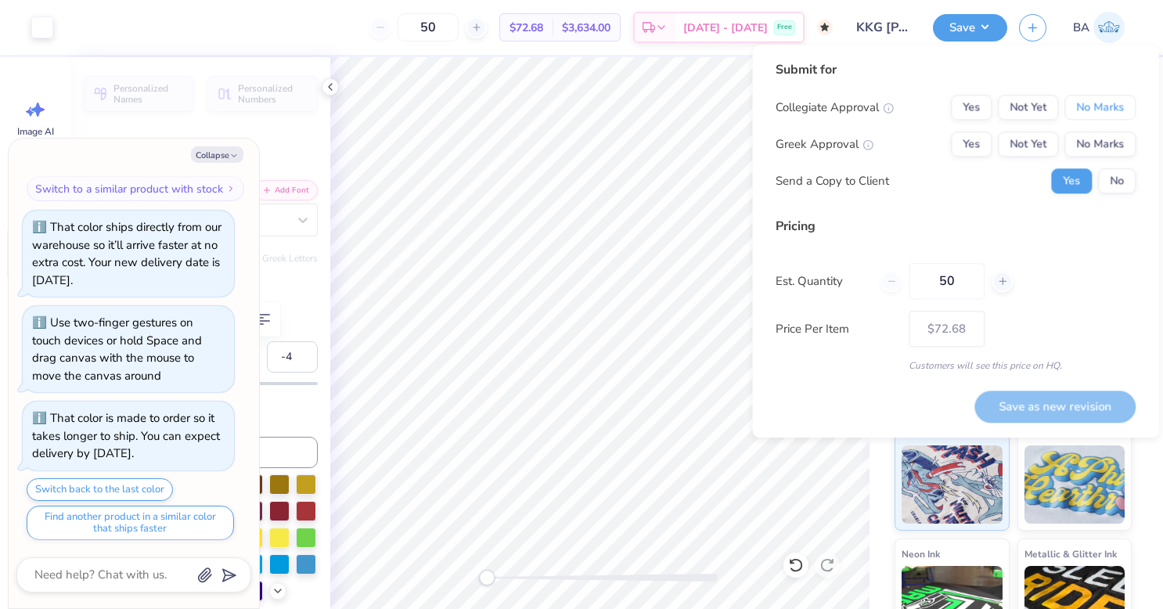
click at [1100, 106] on button "No Marks" at bounding box center [1099, 107] width 71 height 25
click at [970, 142] on button "Yes" at bounding box center [971, 143] width 41 height 25
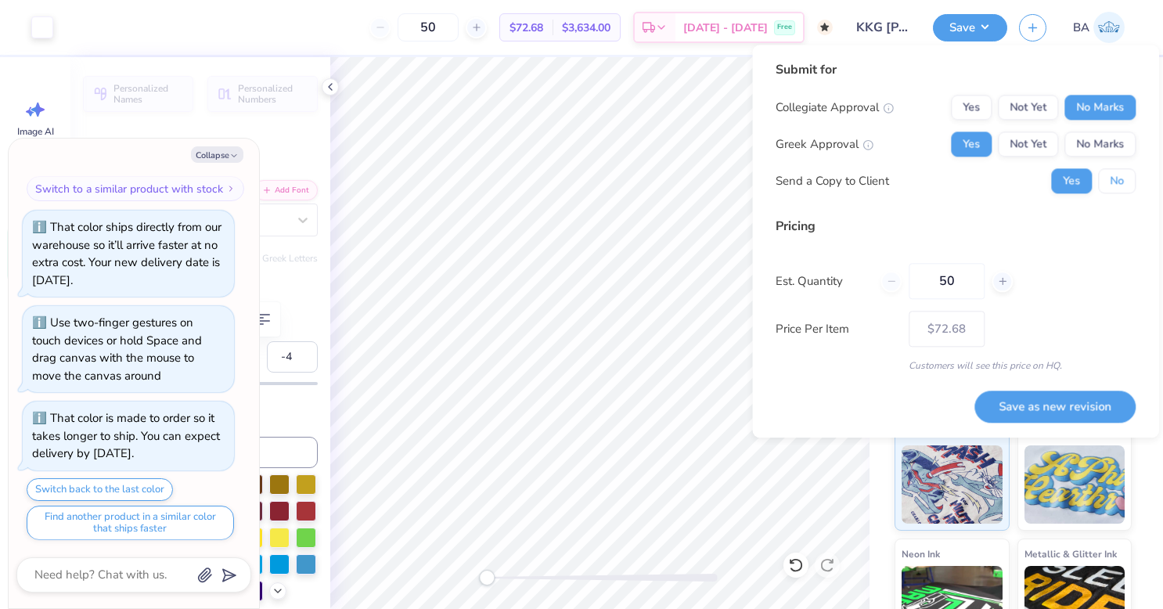
click at [1118, 179] on button "No" at bounding box center [1117, 180] width 38 height 25
click at [1075, 399] on button "Save as new revision" at bounding box center [1054, 406] width 161 height 32
type textarea "x"
type input "– –"
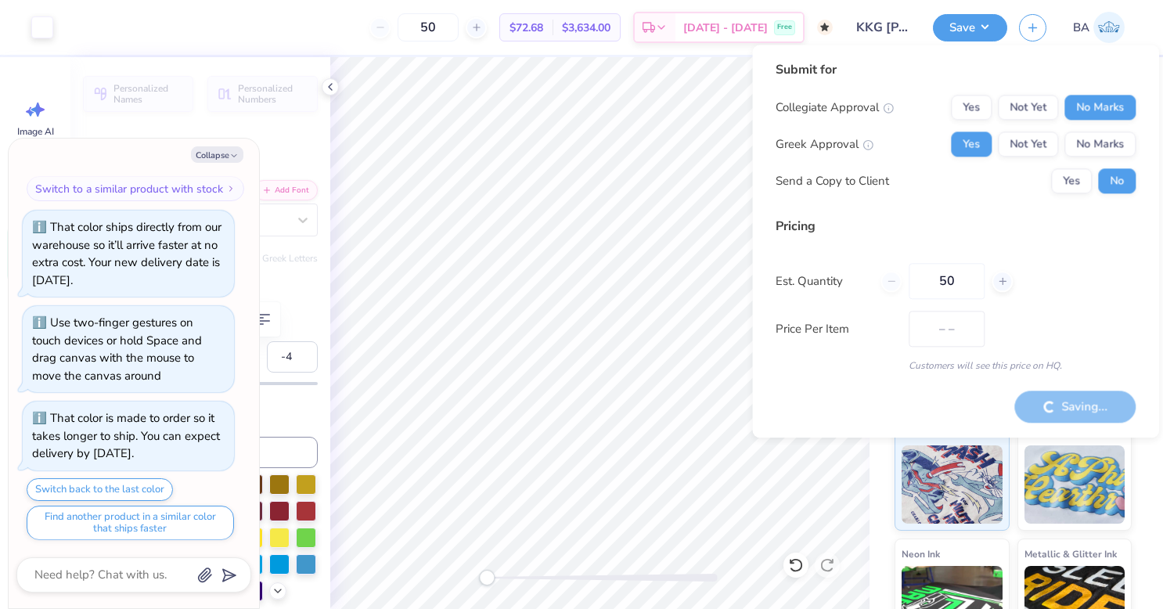
type textarea "x"
type input "$72.68"
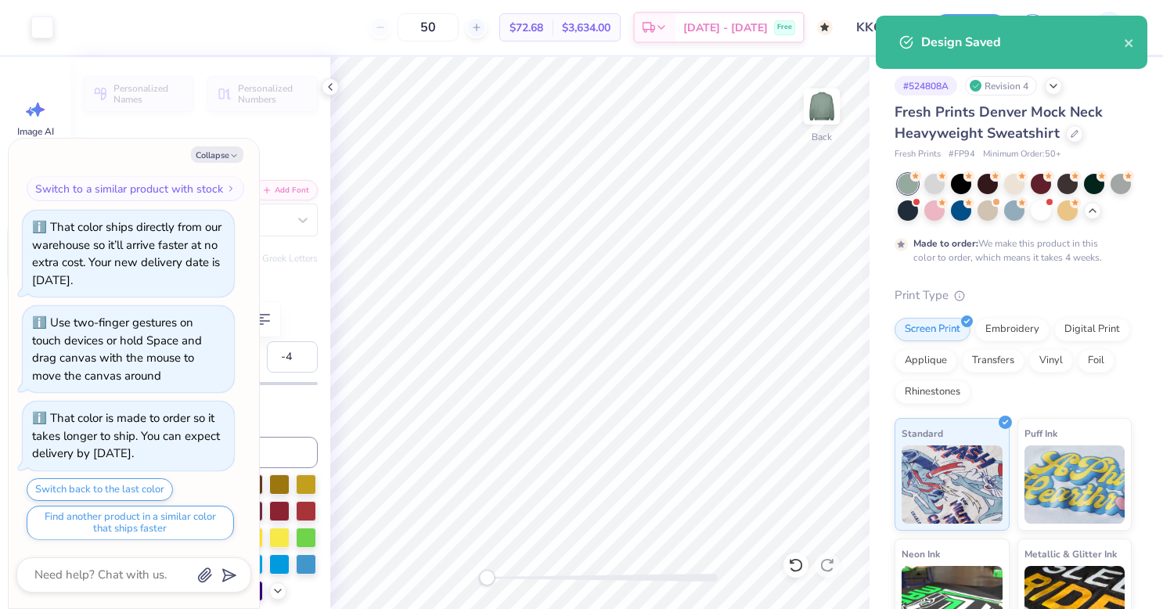
click at [998, 210] on div at bounding box center [987, 210] width 20 height 20
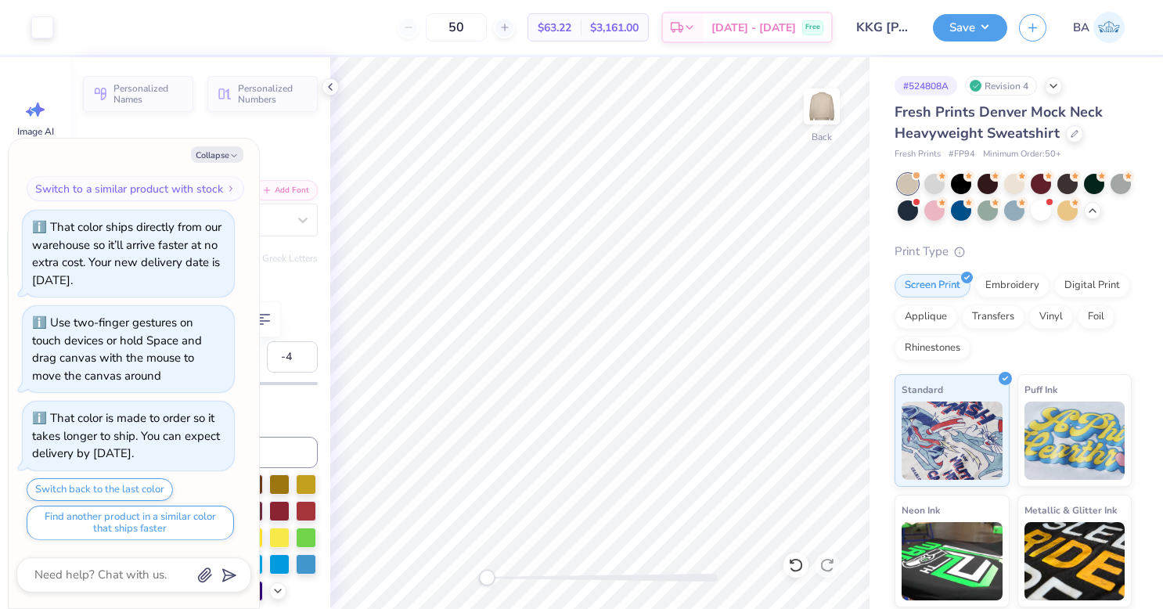
scroll to position [969, 0]
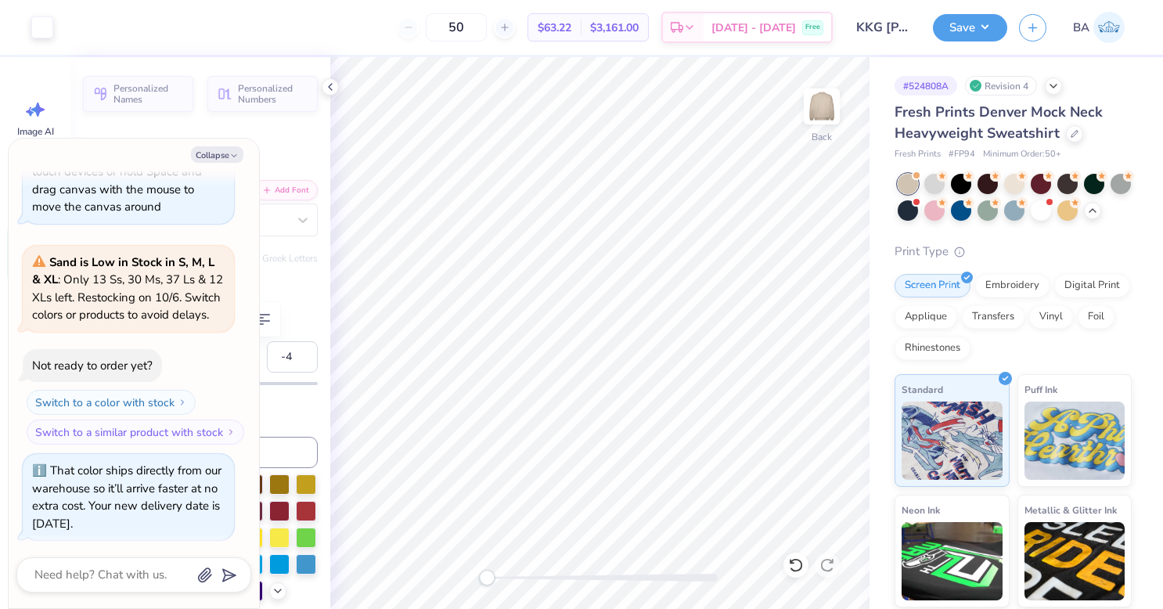
click at [980, 30] on button "Save" at bounding box center [970, 27] width 74 height 27
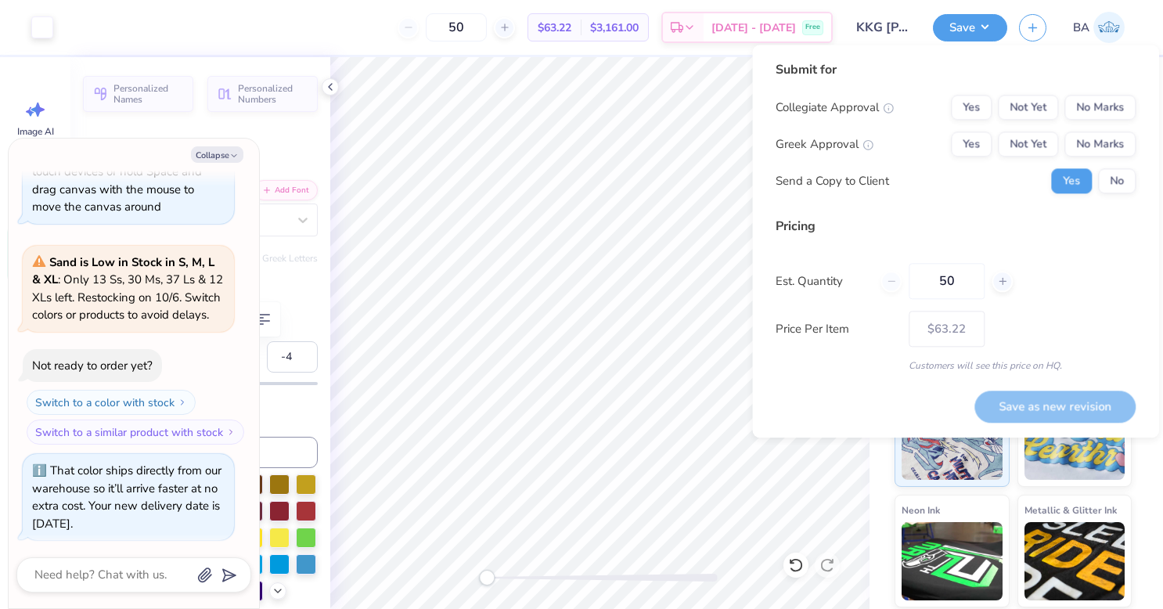
click at [1136, 26] on div "Save BA" at bounding box center [1048, 27] width 230 height 55
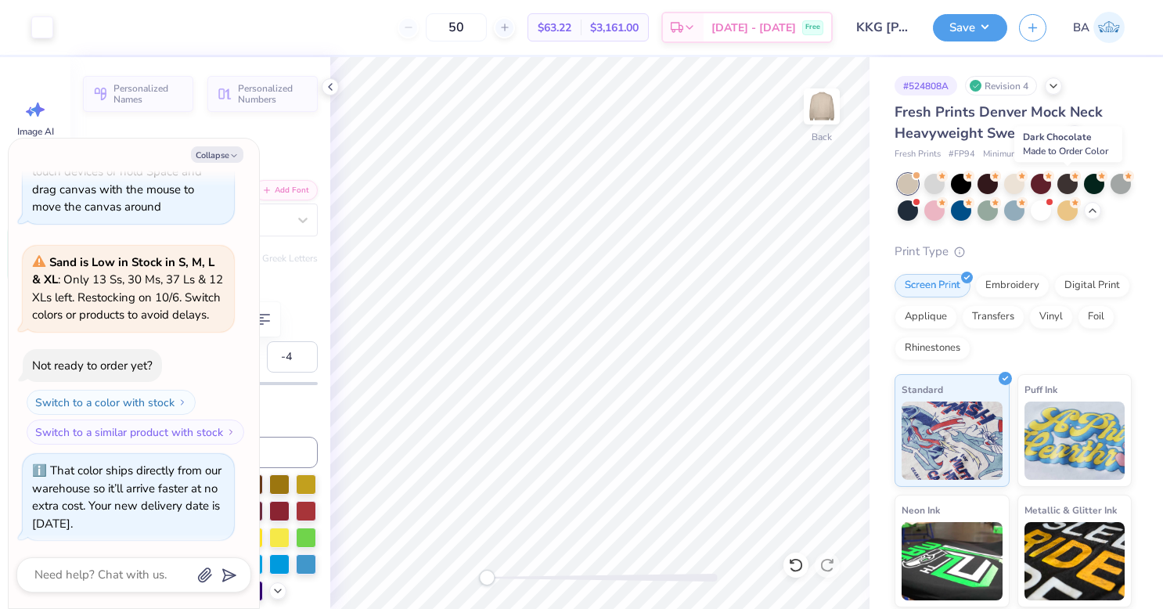
click at [1067, 179] on div at bounding box center [1067, 184] width 20 height 20
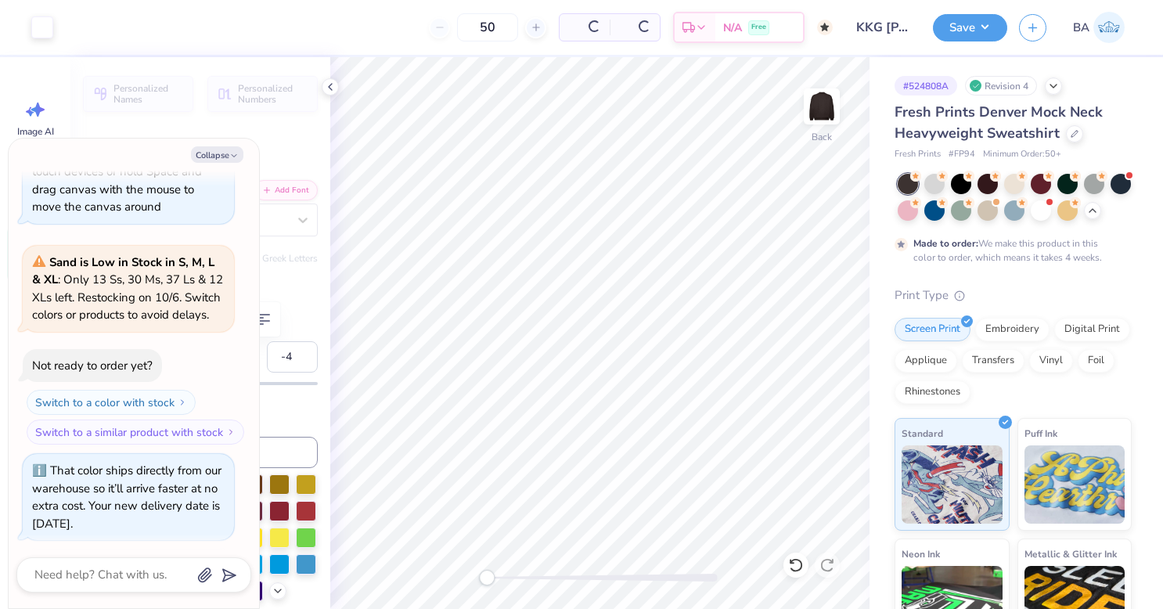
scroll to position [1211, 0]
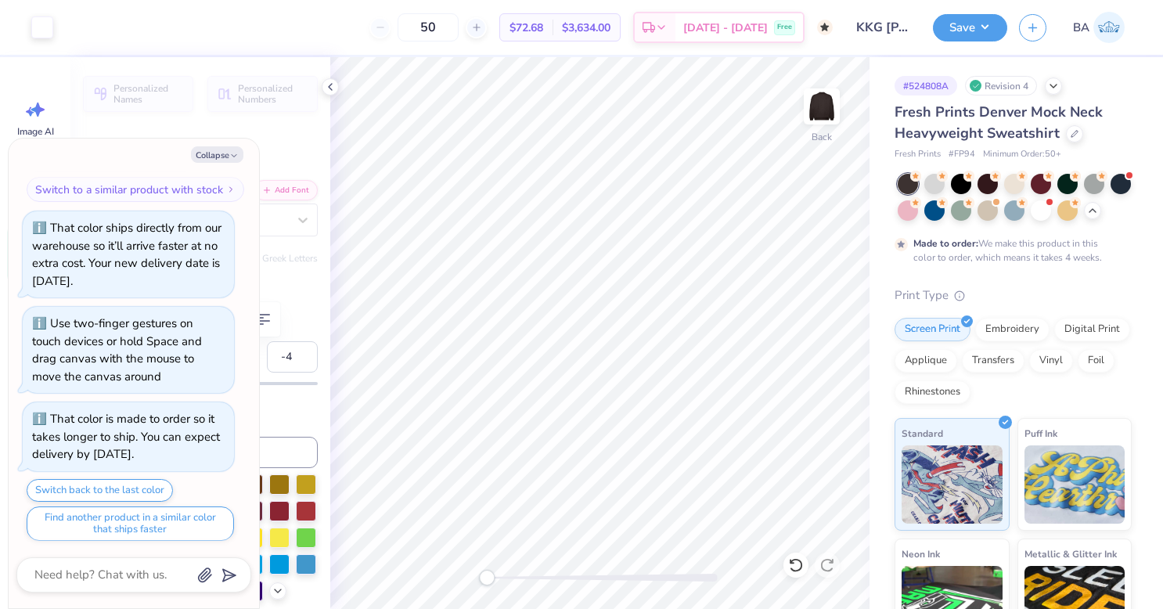
click at [963, 30] on button "Save" at bounding box center [970, 27] width 74 height 27
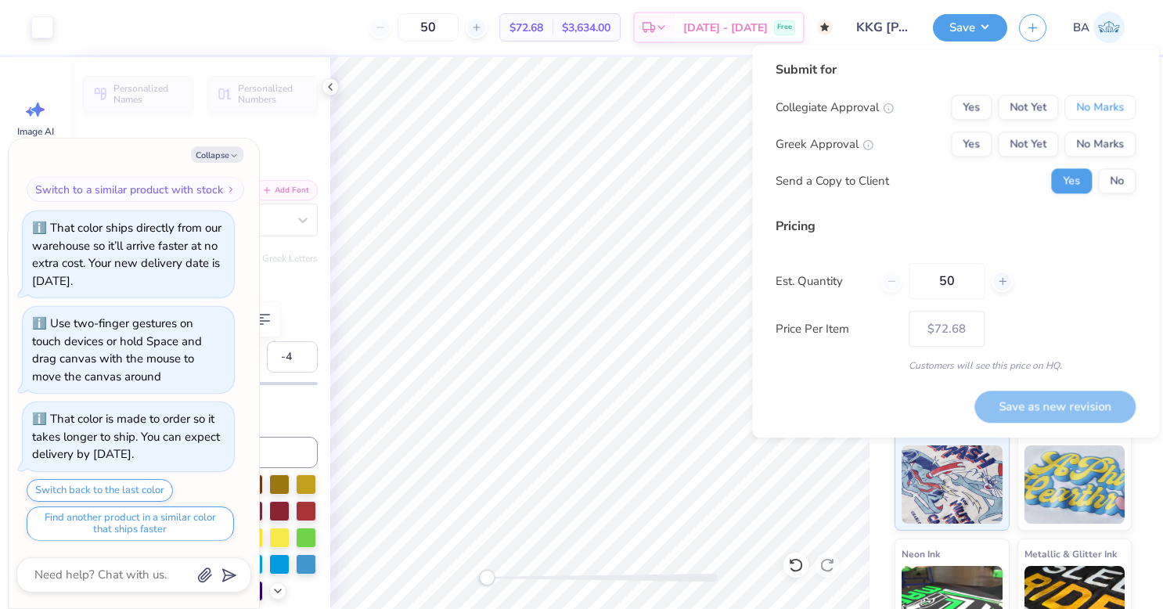
click at [1081, 111] on button "No Marks" at bounding box center [1099, 107] width 71 height 25
click at [975, 148] on button "Yes" at bounding box center [971, 143] width 41 height 25
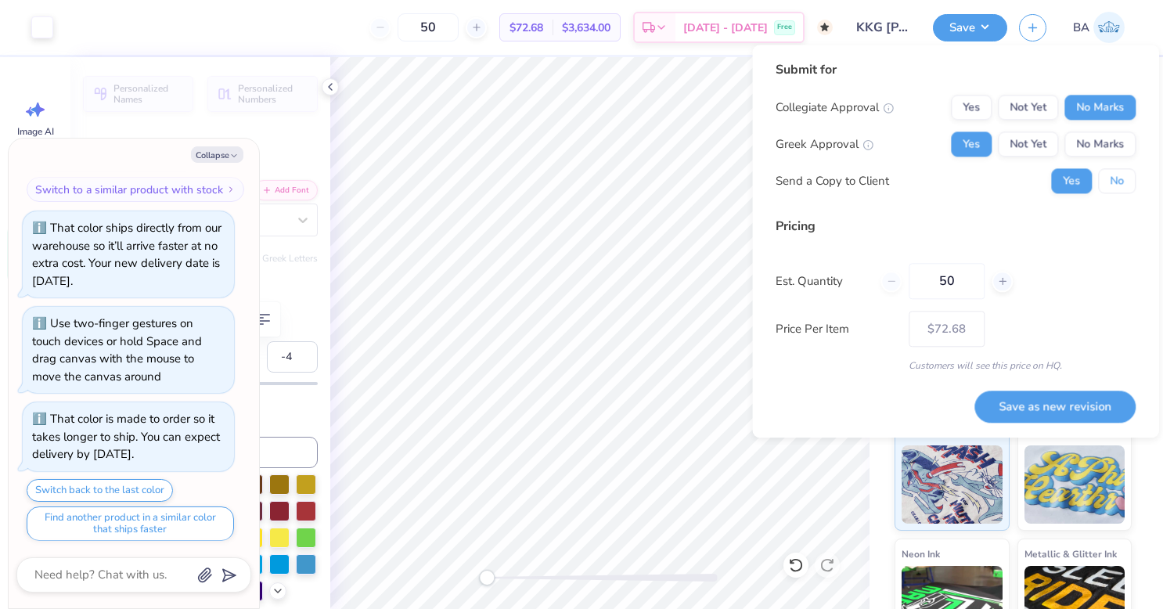
click at [1116, 178] on button "No" at bounding box center [1117, 180] width 38 height 25
click at [1074, 408] on button "Save as new revision" at bounding box center [1054, 406] width 161 height 32
type textarea "x"
type input "– –"
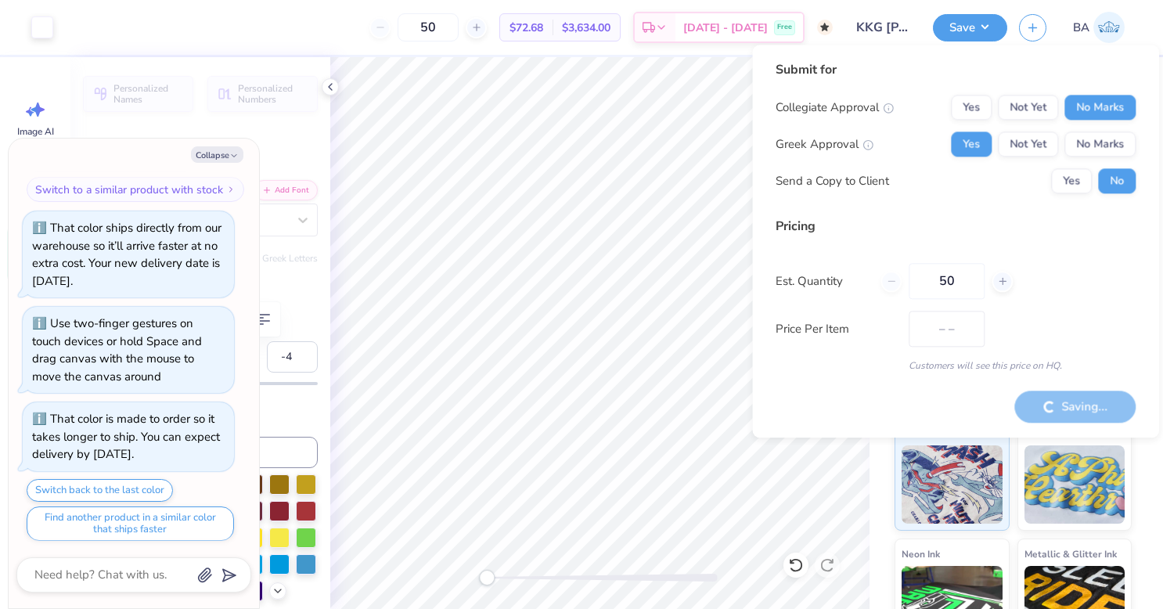
type textarea "x"
type input "$72.68"
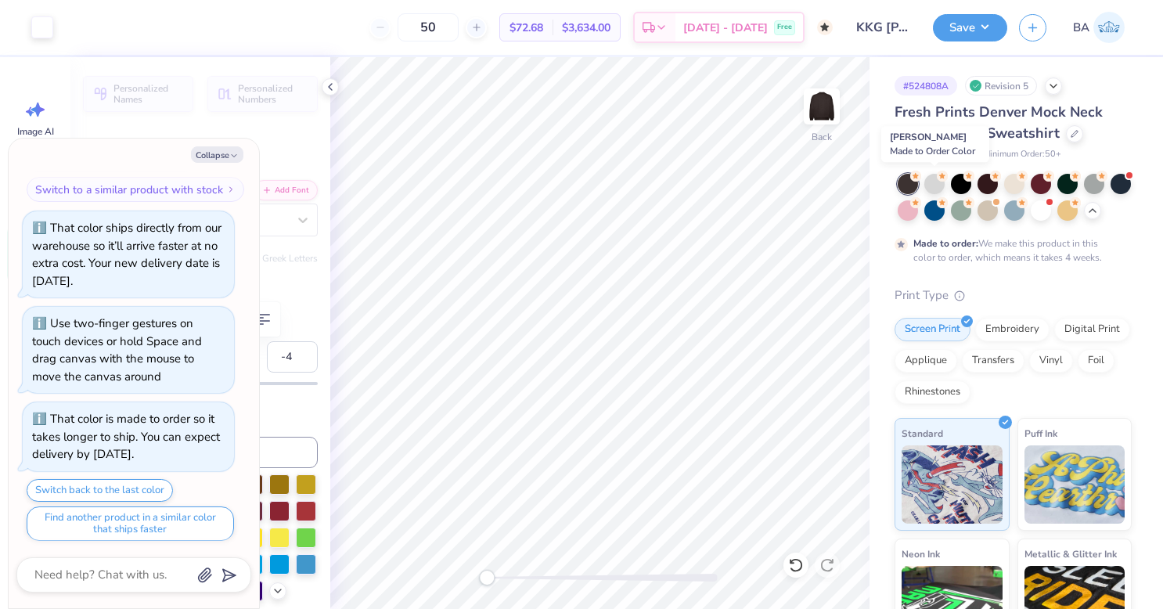
click at [931, 177] on div at bounding box center [934, 184] width 20 height 20
click at [221, 153] on button "Collapse" at bounding box center [217, 154] width 52 height 16
type textarea "x"
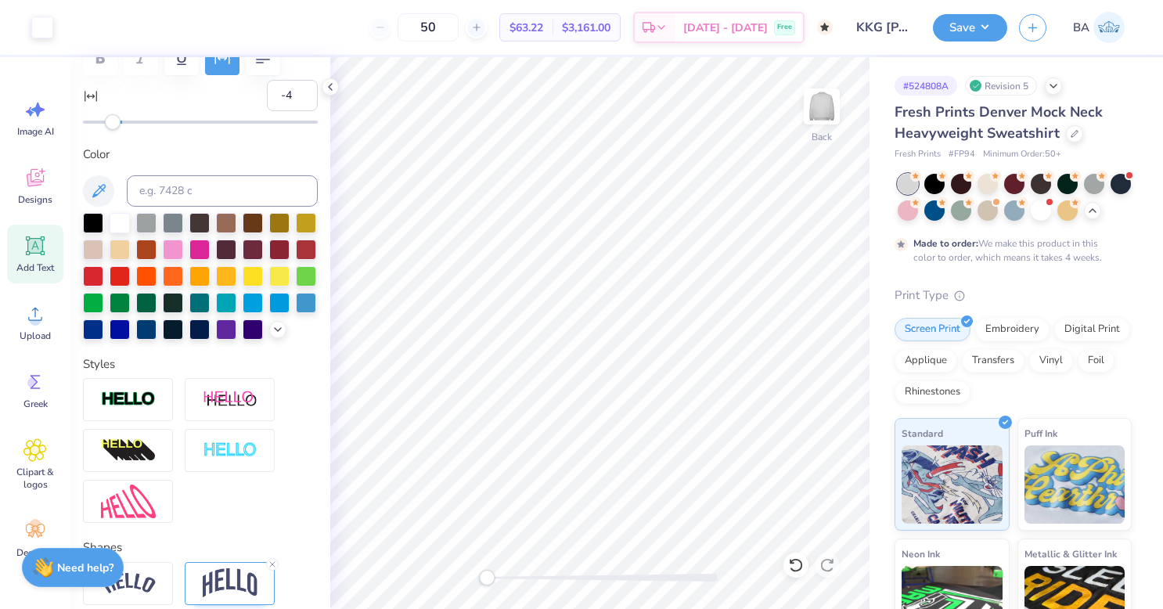
scroll to position [263, 0]
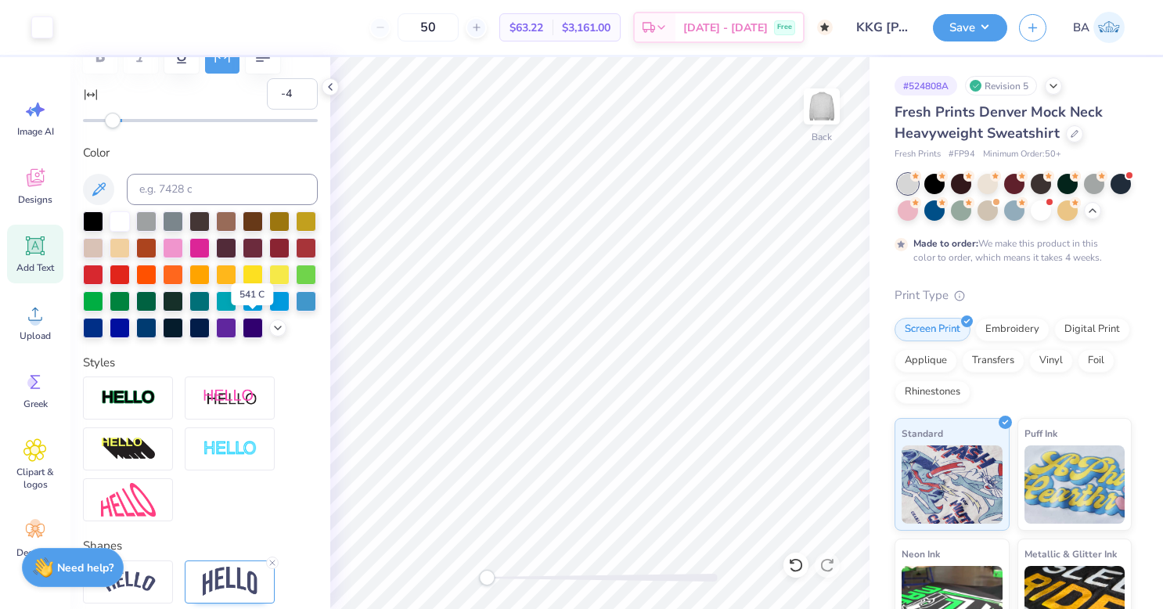
click at [157, 329] on div at bounding box center [146, 328] width 20 height 20
click at [272, 334] on icon at bounding box center [278, 328] width 13 height 13
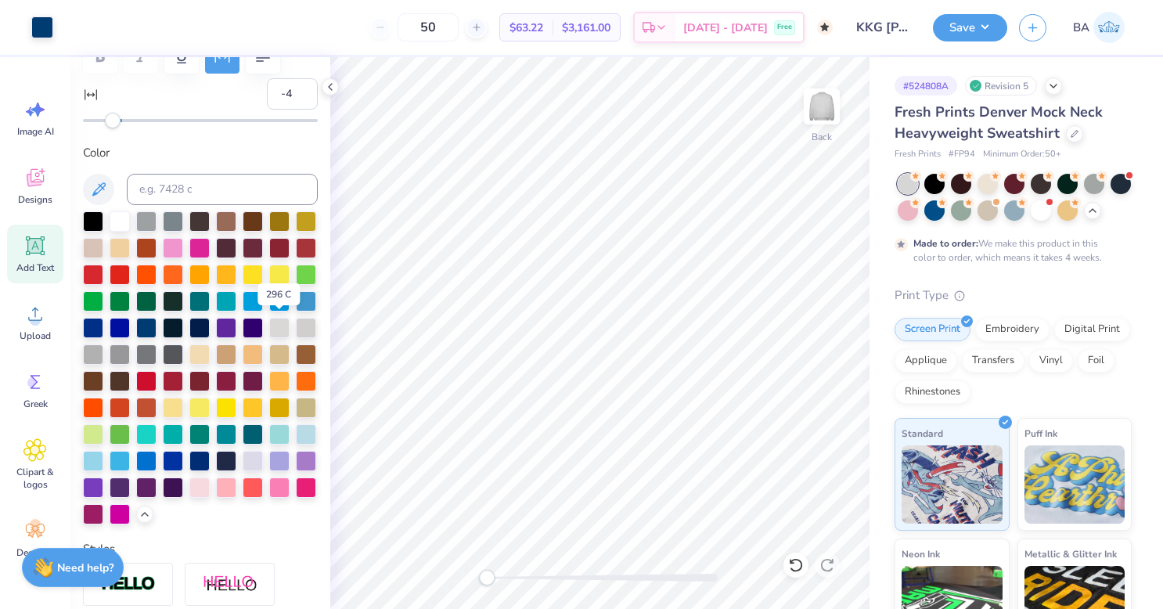
click at [183, 320] on div at bounding box center [173, 328] width 20 height 20
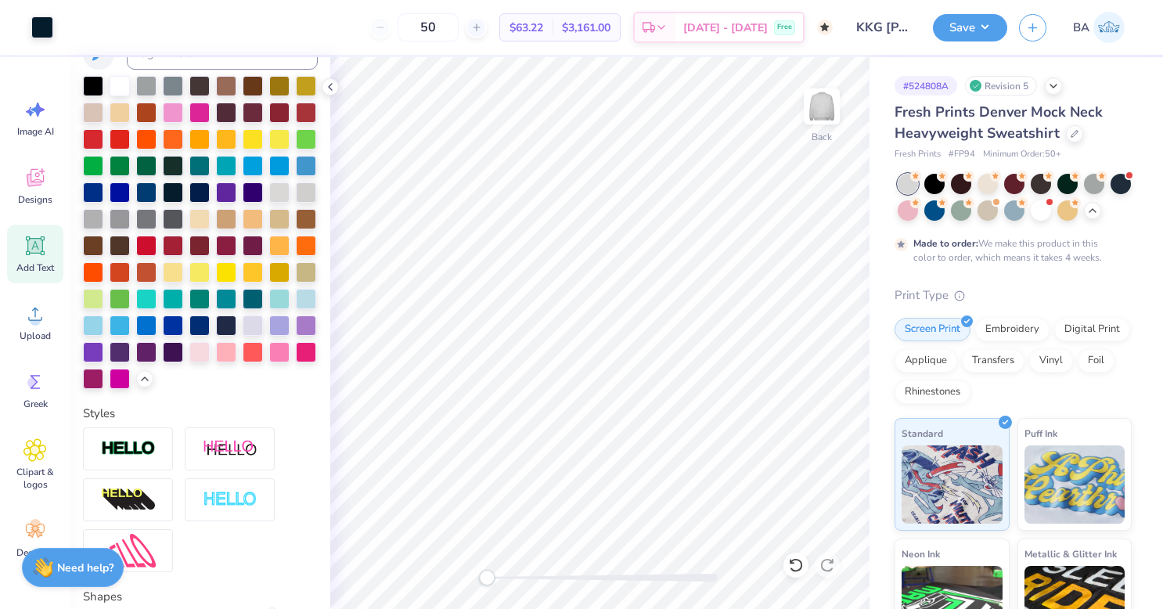
scroll to position [399, 0]
click at [210, 335] on div at bounding box center [199, 325] width 20 height 20
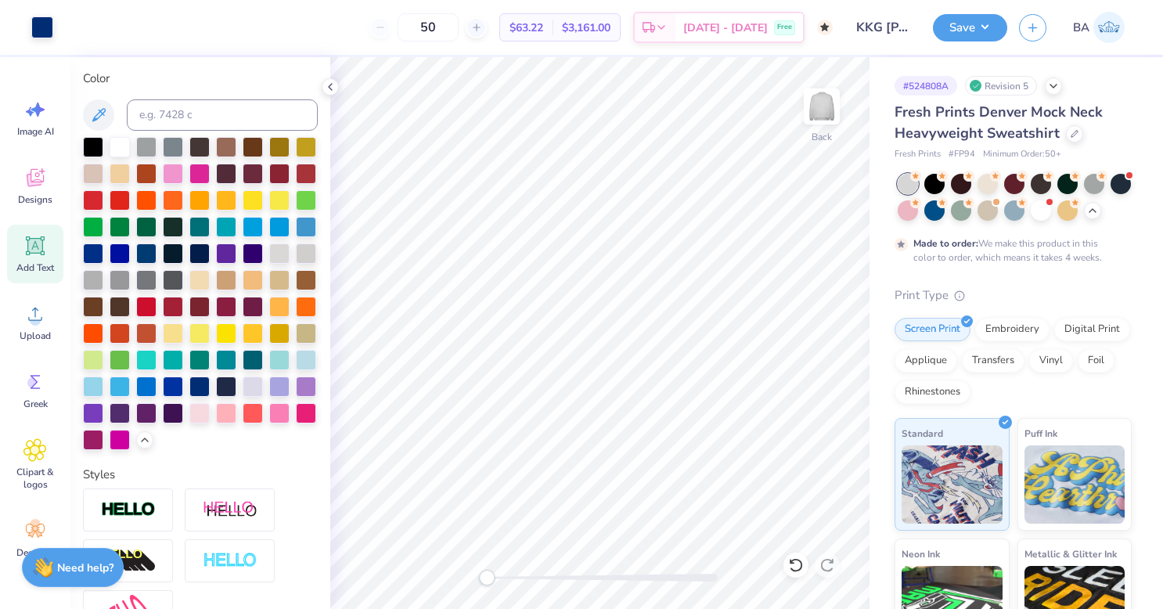
scroll to position [330, 0]
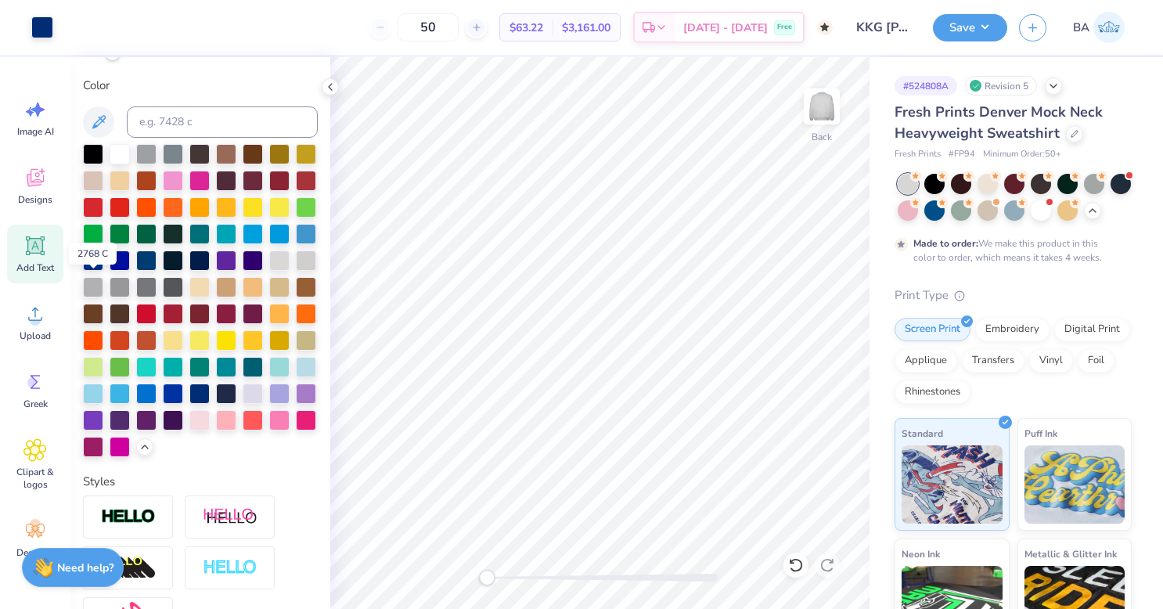
click at [189, 271] on div at bounding box center [199, 260] width 20 height 20
click at [966, 23] on button "Save" at bounding box center [970, 27] width 74 height 27
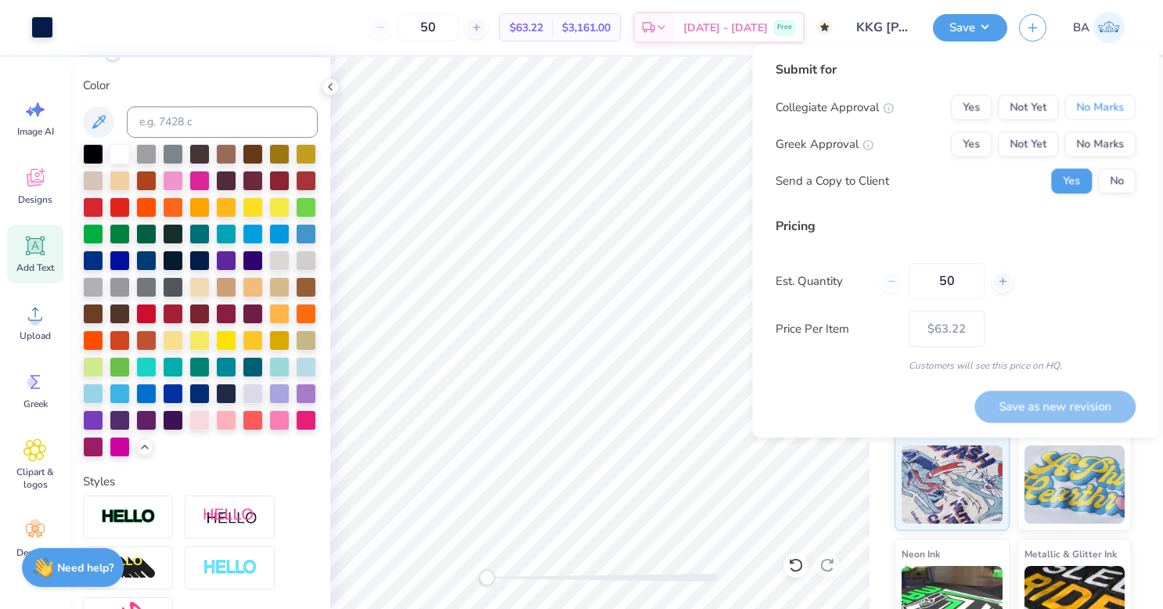
click at [1102, 111] on button "No Marks" at bounding box center [1099, 107] width 71 height 25
click at [984, 139] on button "Yes" at bounding box center [971, 143] width 41 height 25
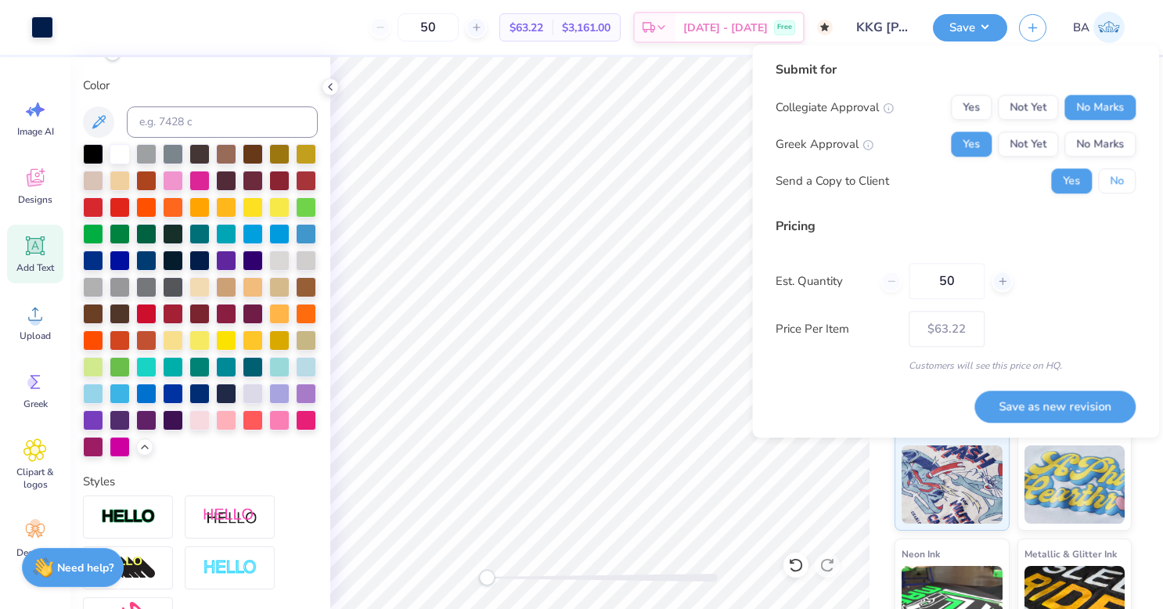
click at [1128, 187] on button "No" at bounding box center [1117, 180] width 38 height 25
click at [1088, 403] on button "Save as new revision" at bounding box center [1054, 406] width 161 height 32
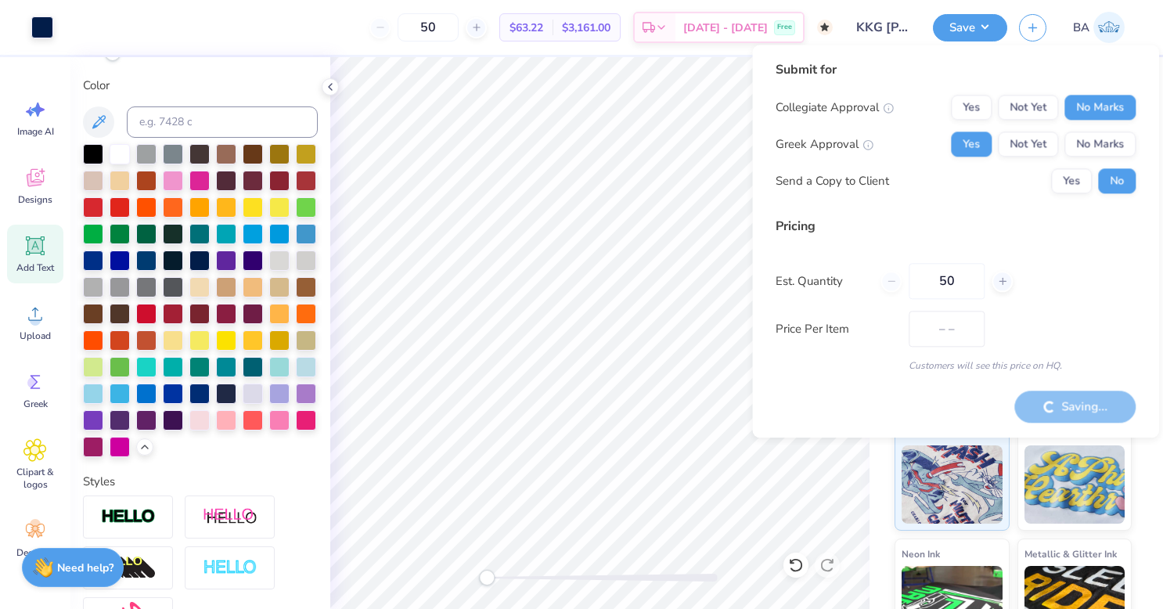
type input "$63.22"
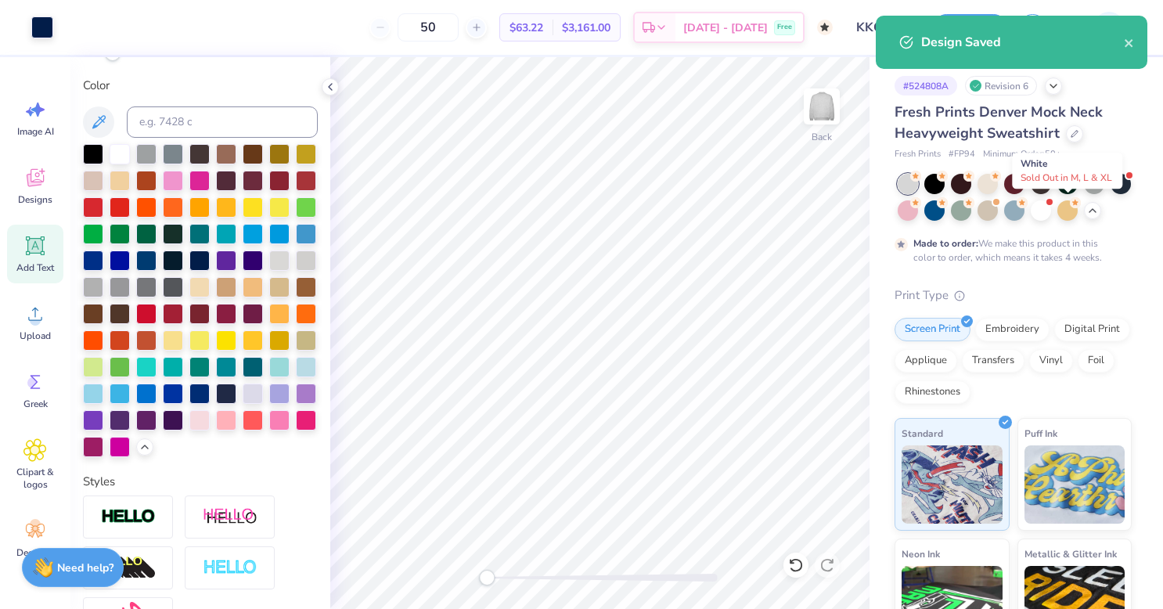
click at [1051, 209] on div at bounding box center [1041, 210] width 20 height 20
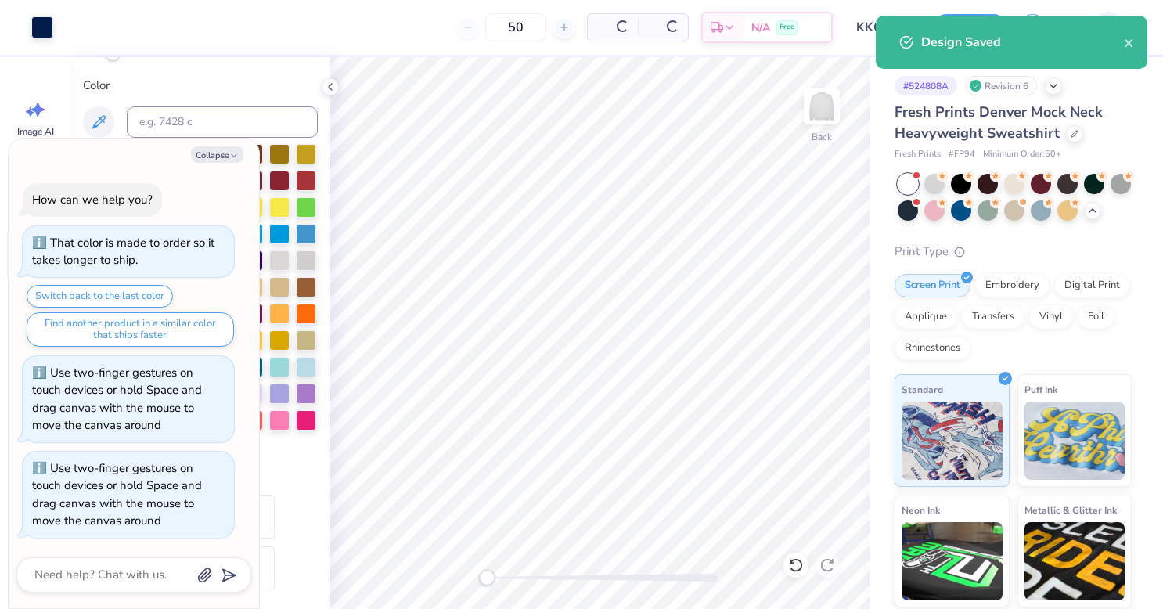
scroll to position [1623, 0]
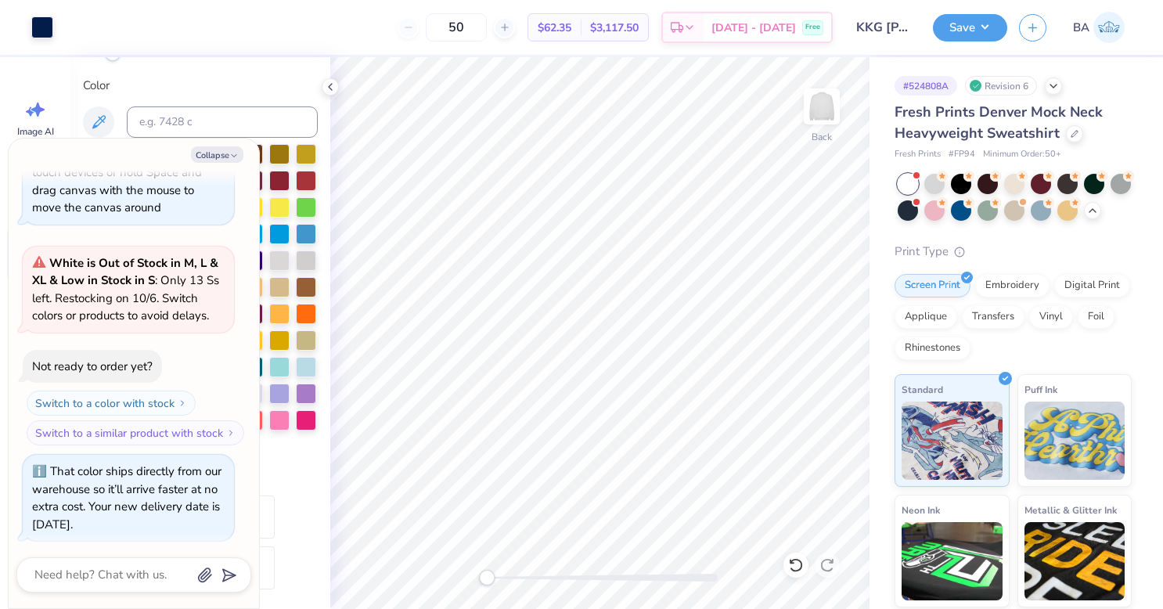
click at [227, 154] on button "Collapse" at bounding box center [217, 154] width 52 height 16
type textarea "x"
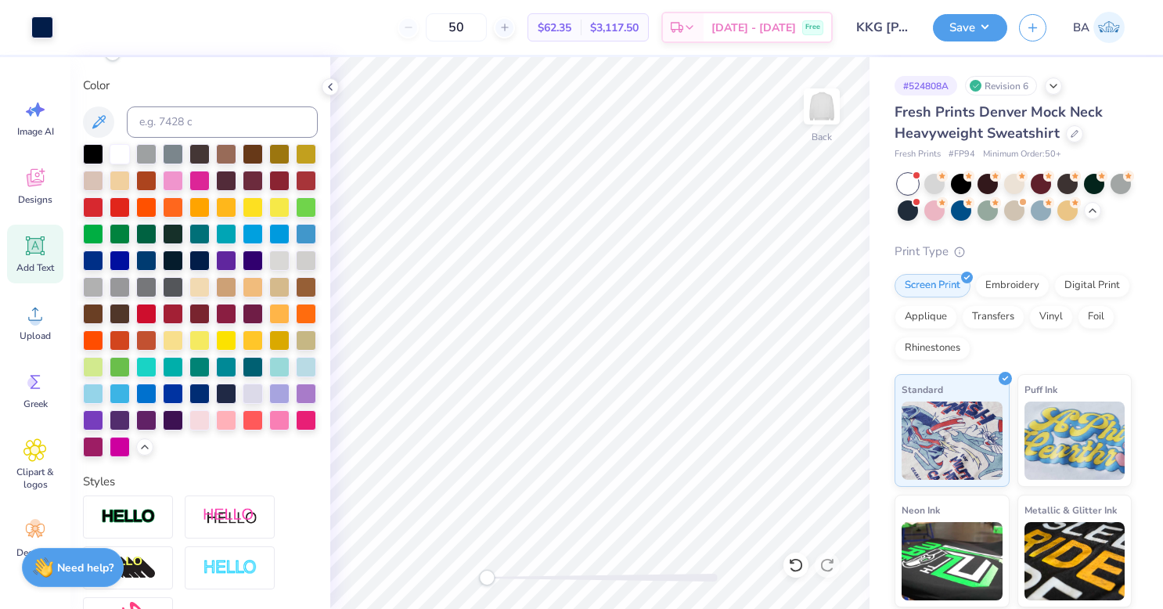
click at [975, 29] on button "Save" at bounding box center [970, 27] width 74 height 27
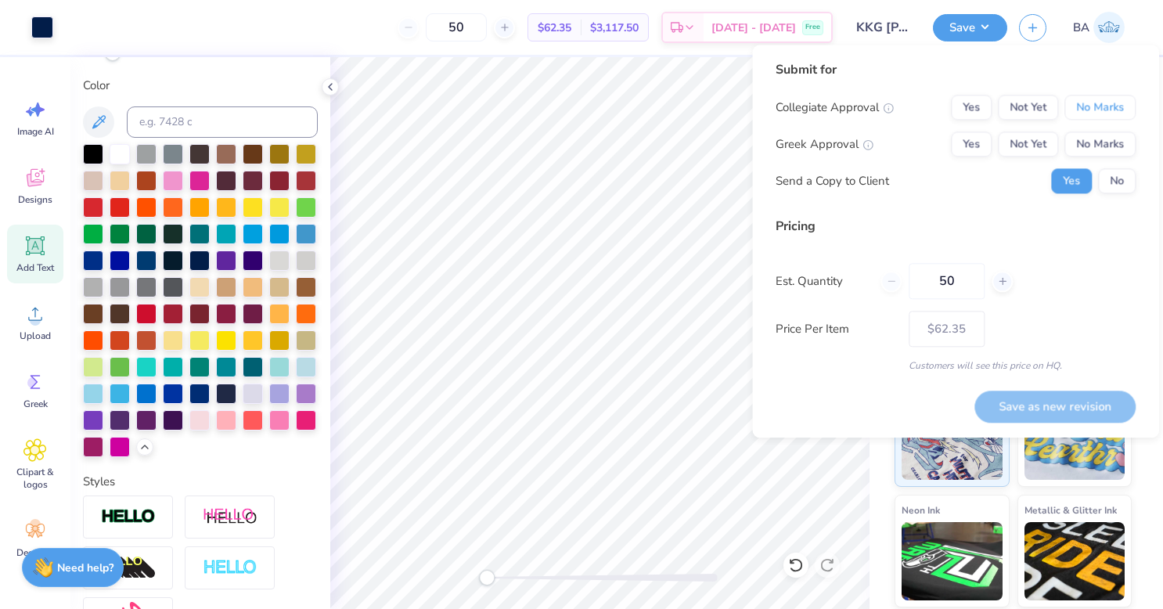
click at [1110, 102] on button "No Marks" at bounding box center [1099, 107] width 71 height 25
click at [980, 136] on button "Yes" at bounding box center [971, 143] width 41 height 25
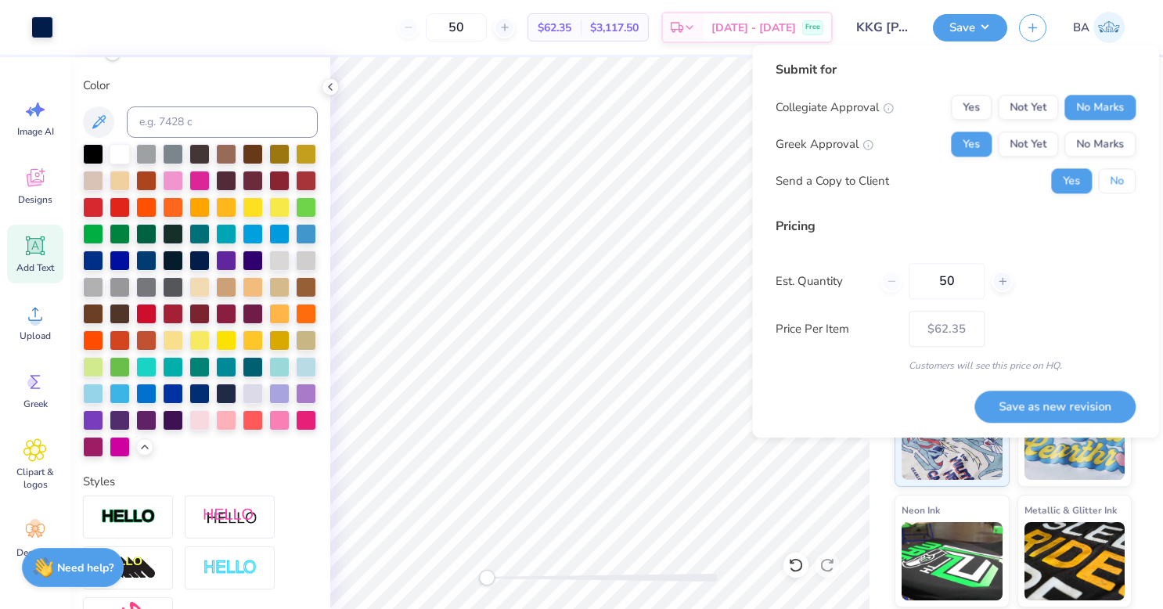
click at [1114, 182] on button "No" at bounding box center [1117, 180] width 38 height 25
click at [1069, 398] on button "Save as new revision" at bounding box center [1054, 406] width 161 height 32
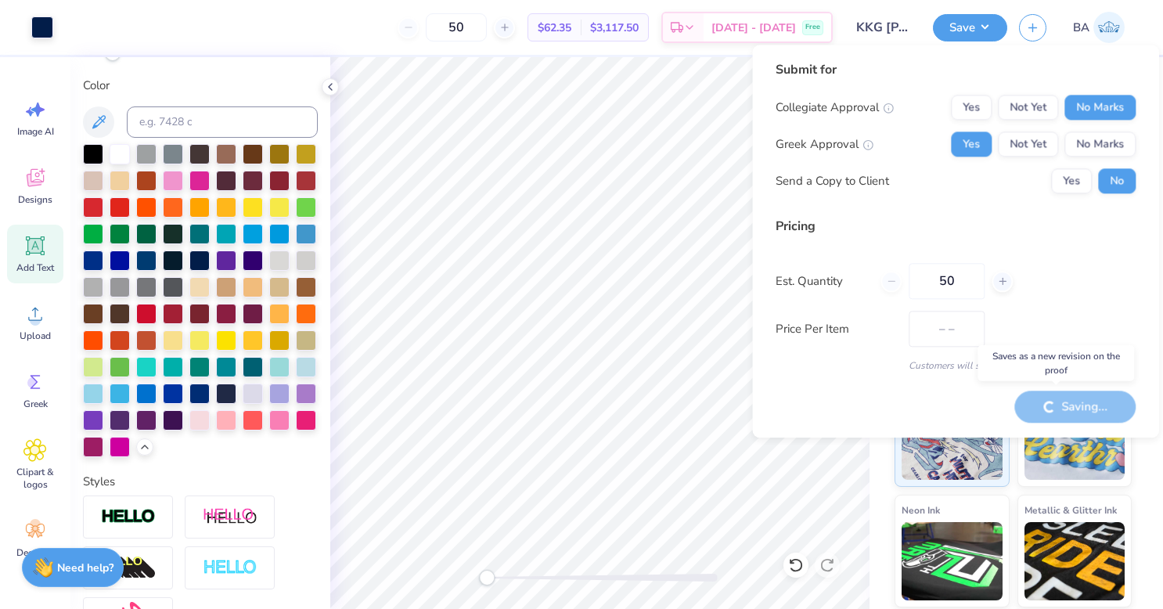
type input "$62.35"
